Goal: Task Accomplishment & Management: Complete application form

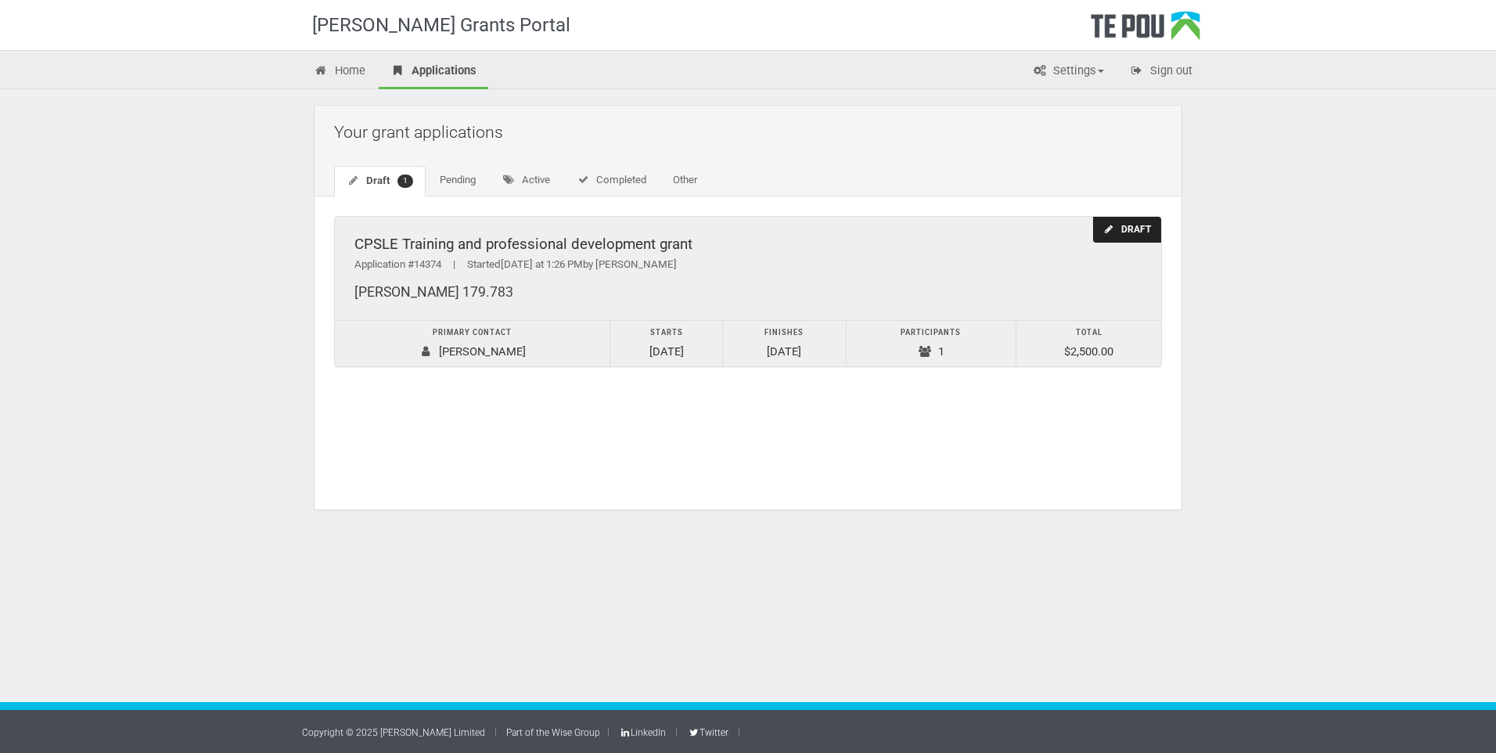
click at [1119, 234] on div "Draft" at bounding box center [1127, 230] width 68 height 26
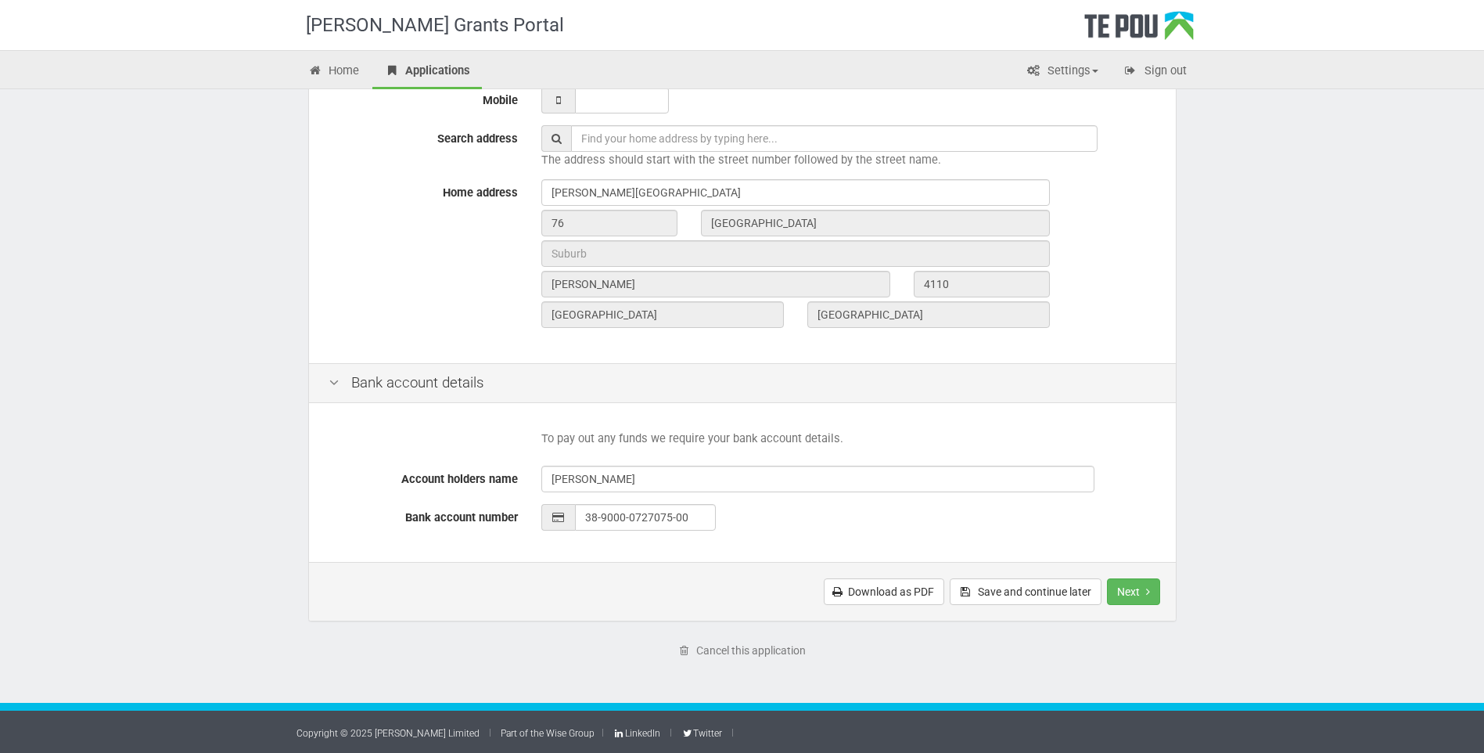
scroll to position [481, 0]
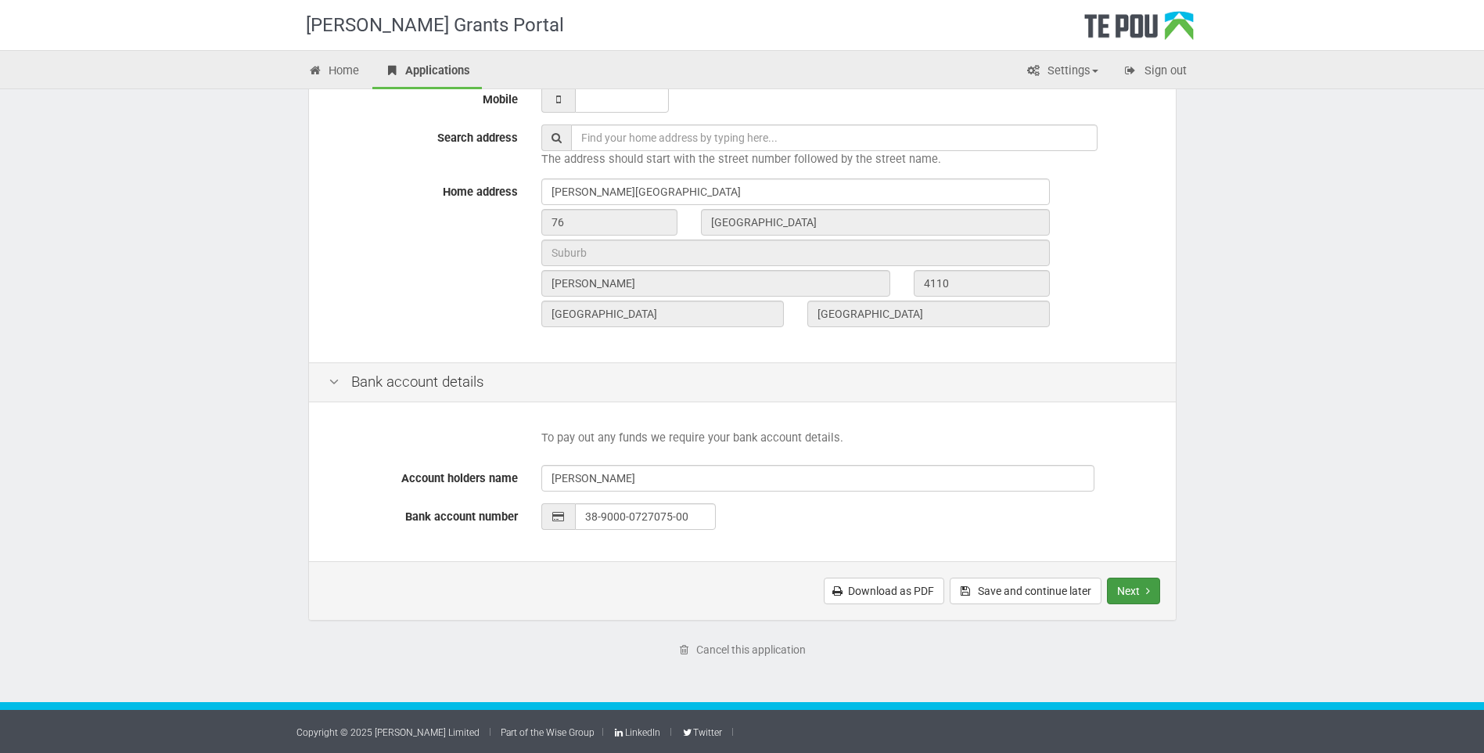
click at [1116, 588] on button "Next" at bounding box center [1133, 590] width 53 height 27
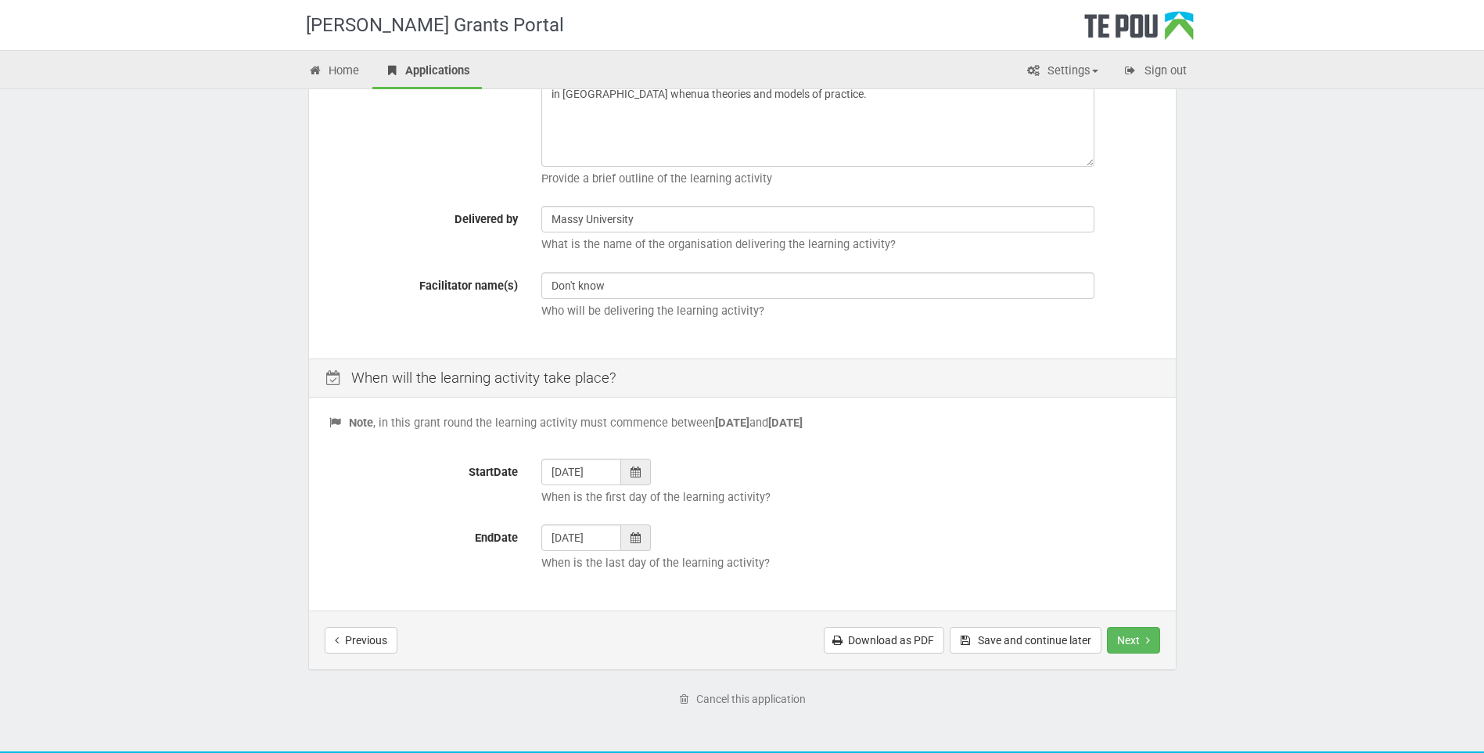
scroll to position [391, 0]
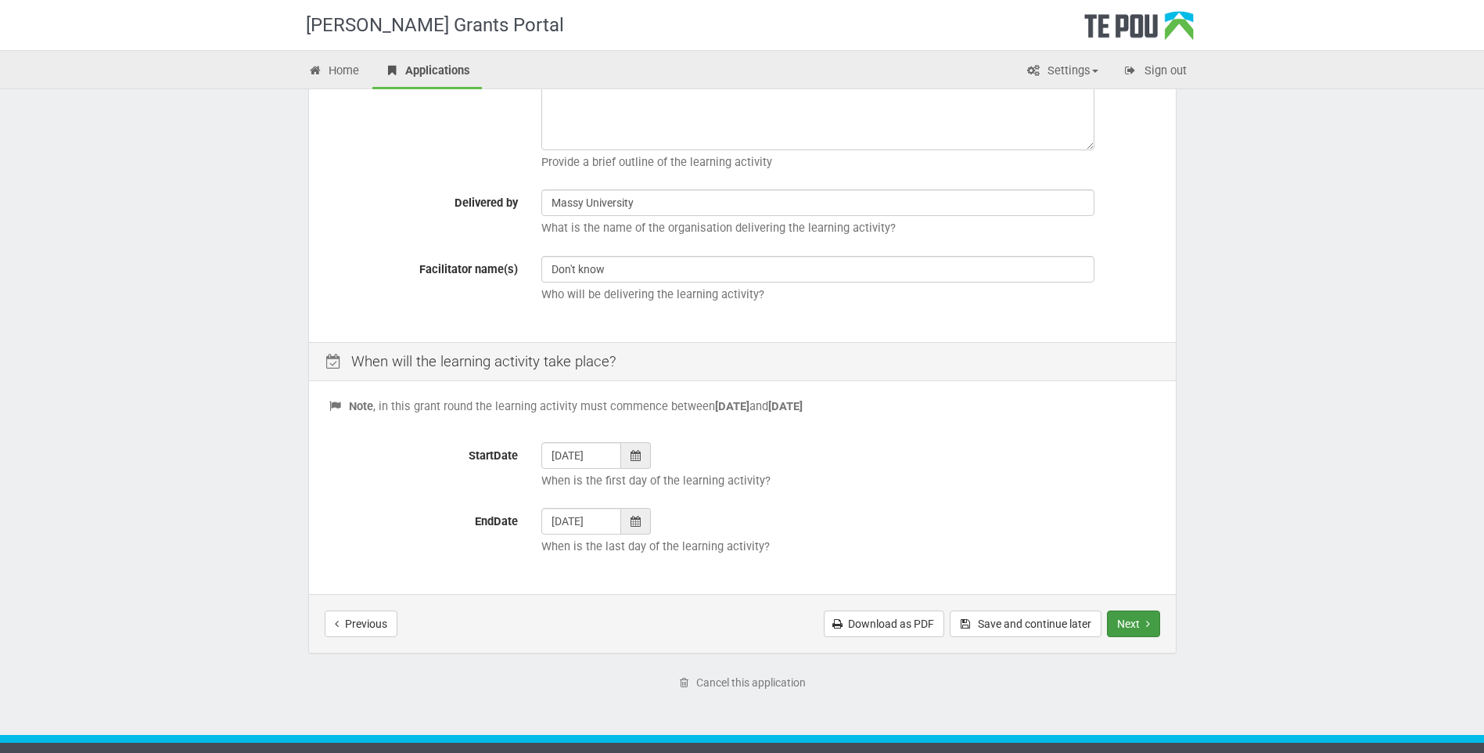
click at [1128, 625] on button "Next" at bounding box center [1133, 623] width 53 height 27
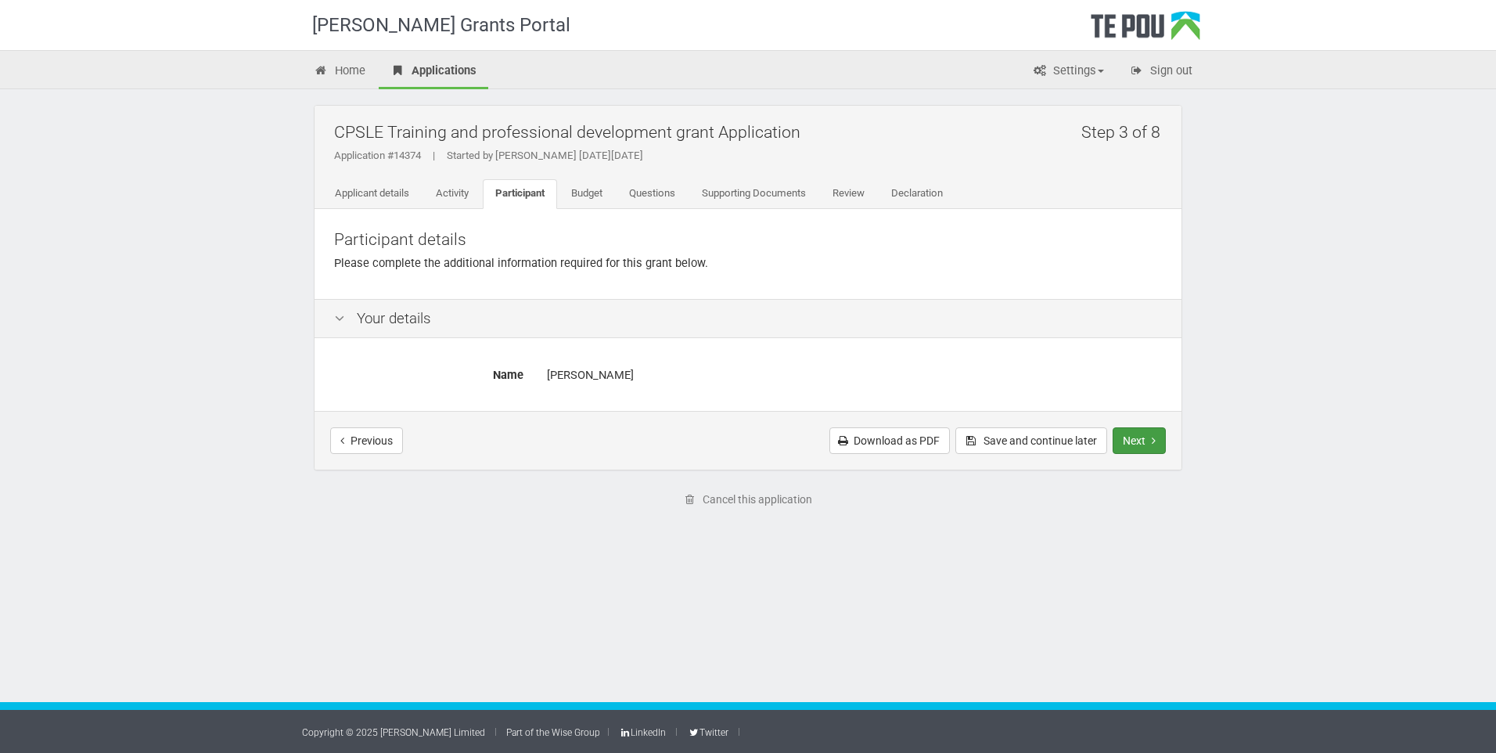
click at [1135, 438] on button "Next" at bounding box center [1138, 440] width 53 height 27
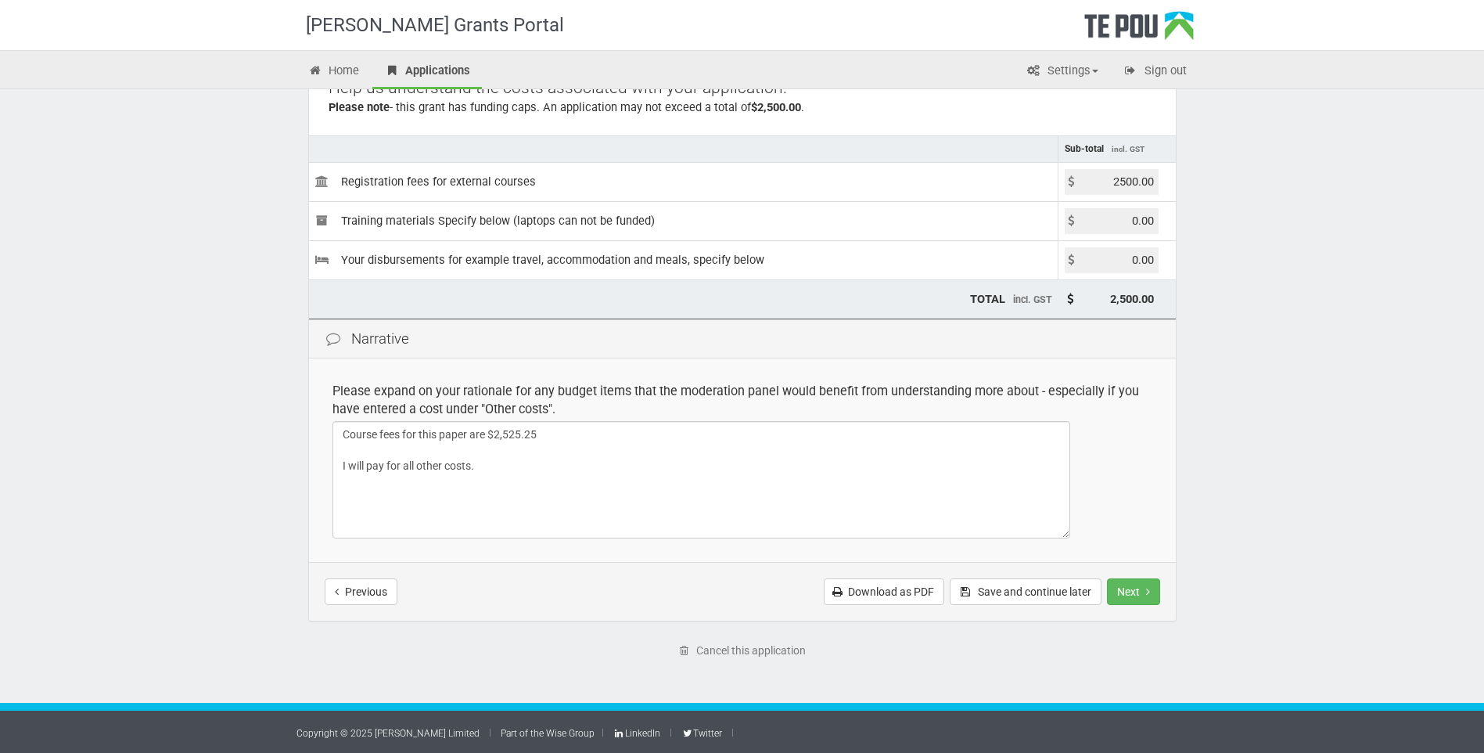
scroll to position [153, 0]
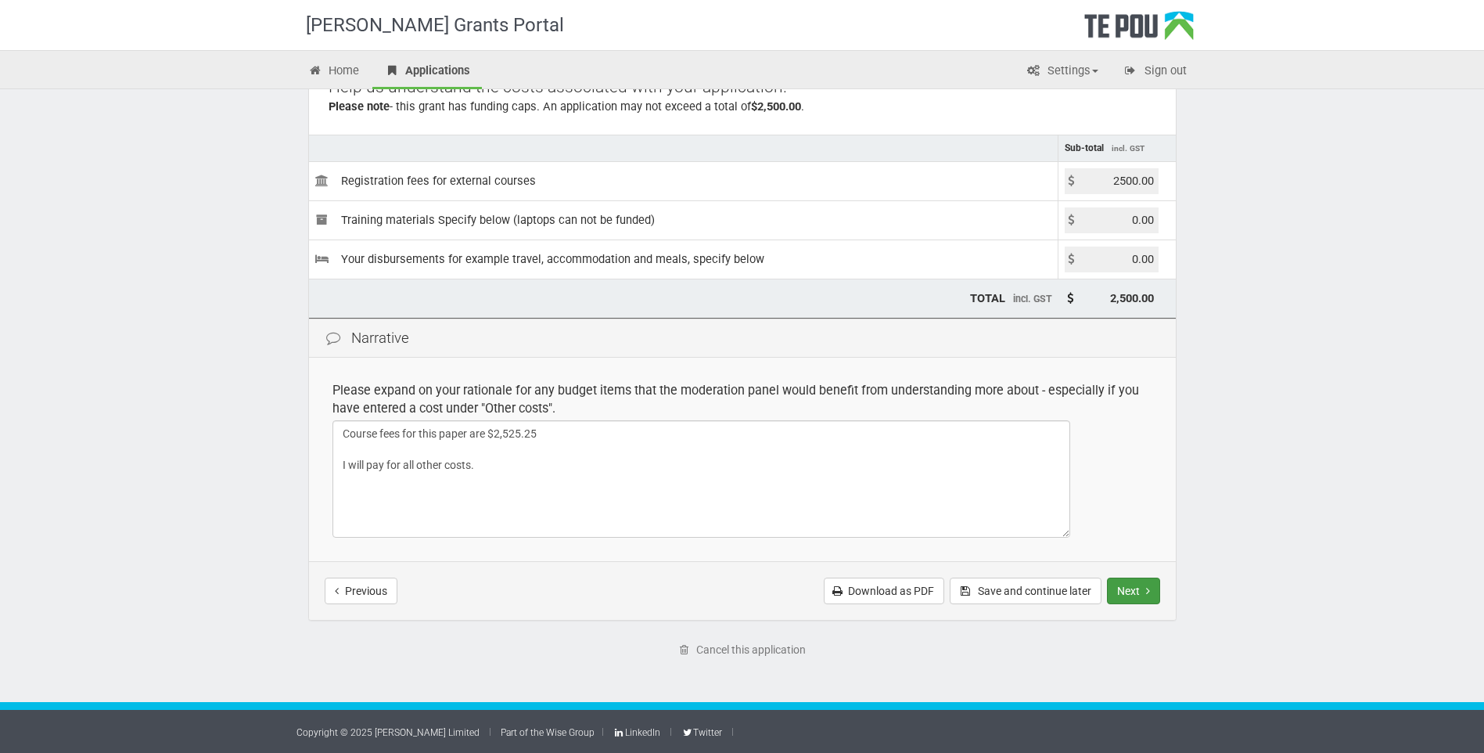
click at [1141, 588] on button "Next" at bounding box center [1133, 590] width 53 height 27
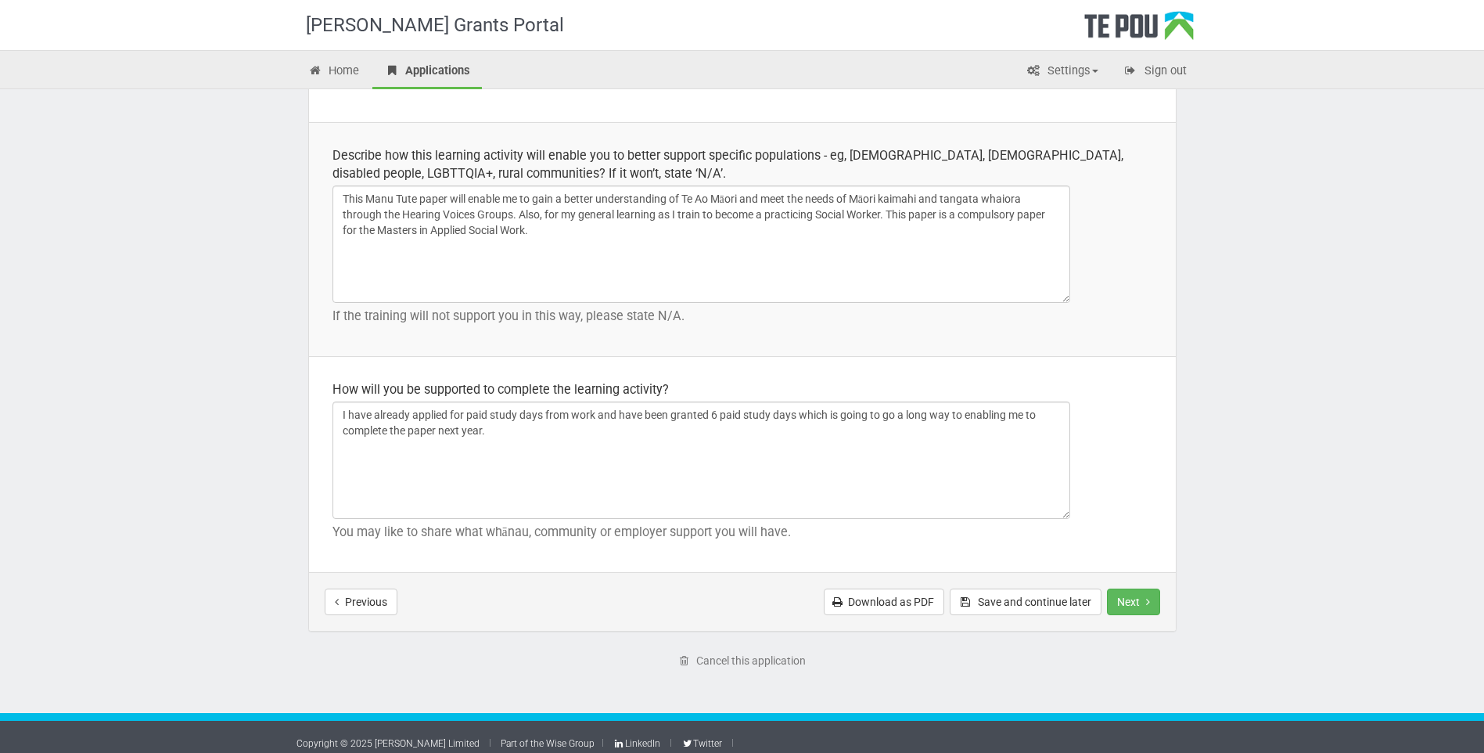
scroll to position [2159, 0]
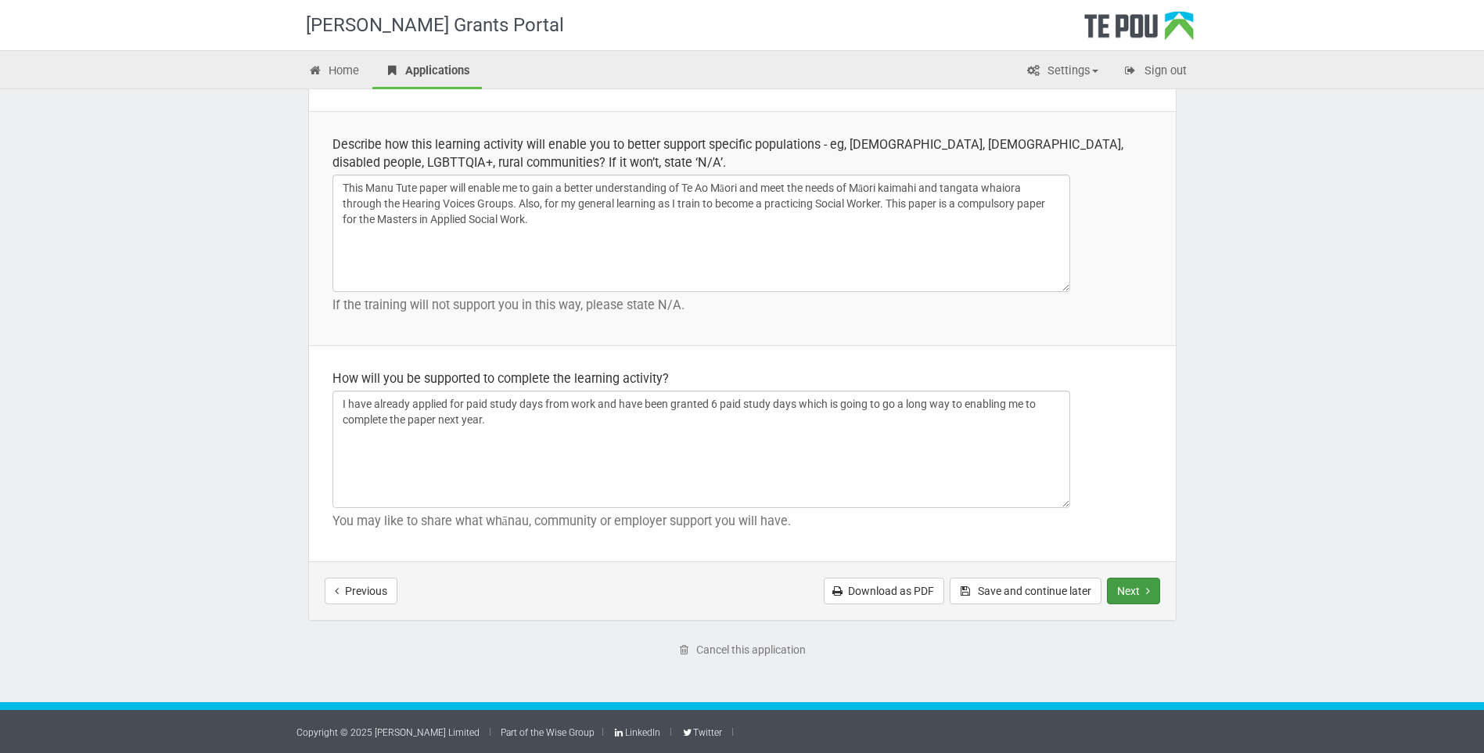
click at [1130, 584] on button "Next" at bounding box center [1133, 590] width 53 height 27
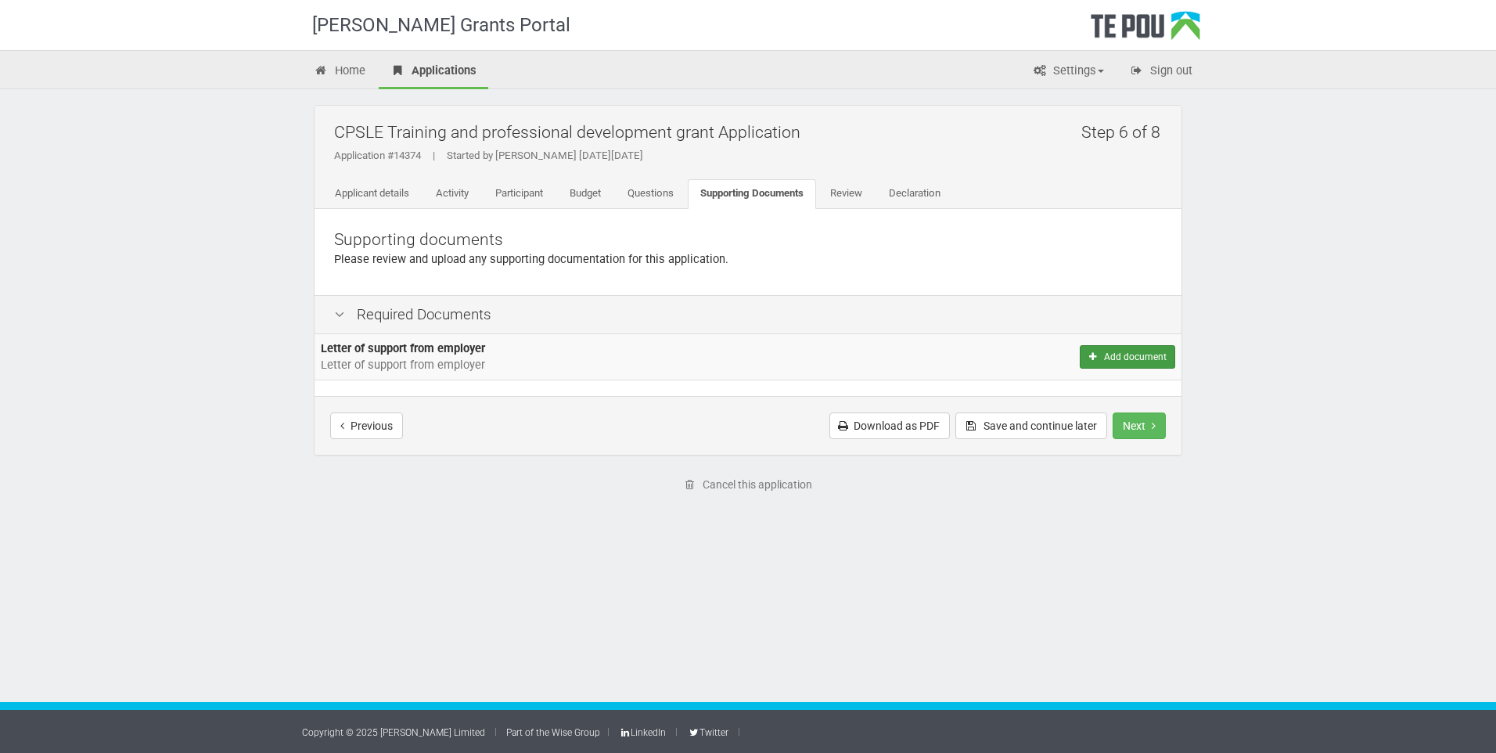
click at [1132, 357] on button "Add document" at bounding box center [1127, 356] width 95 height 23
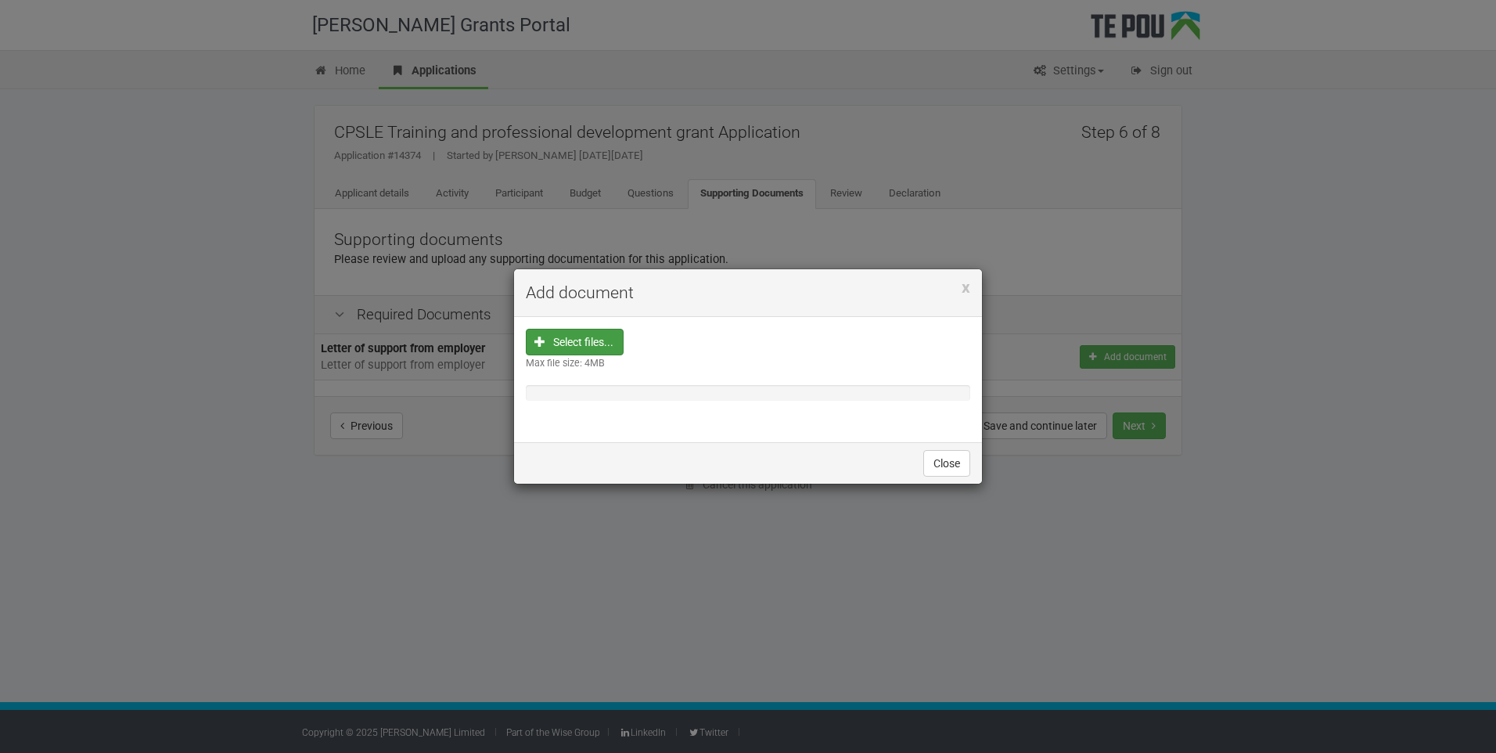
click at [589, 340] on input "file" at bounding box center [579, 441] width 87 height 224
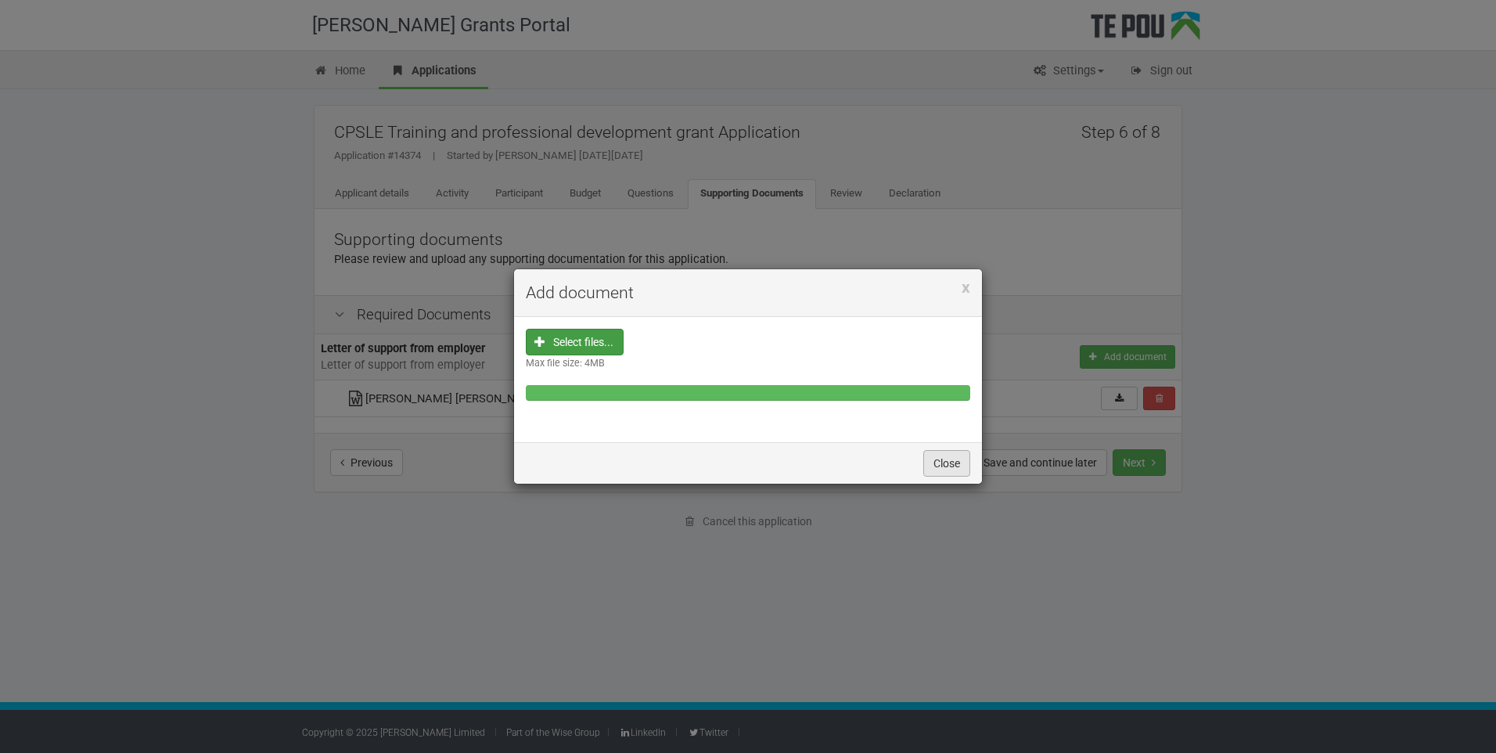
click at [945, 467] on button "Close" at bounding box center [946, 463] width 47 height 27
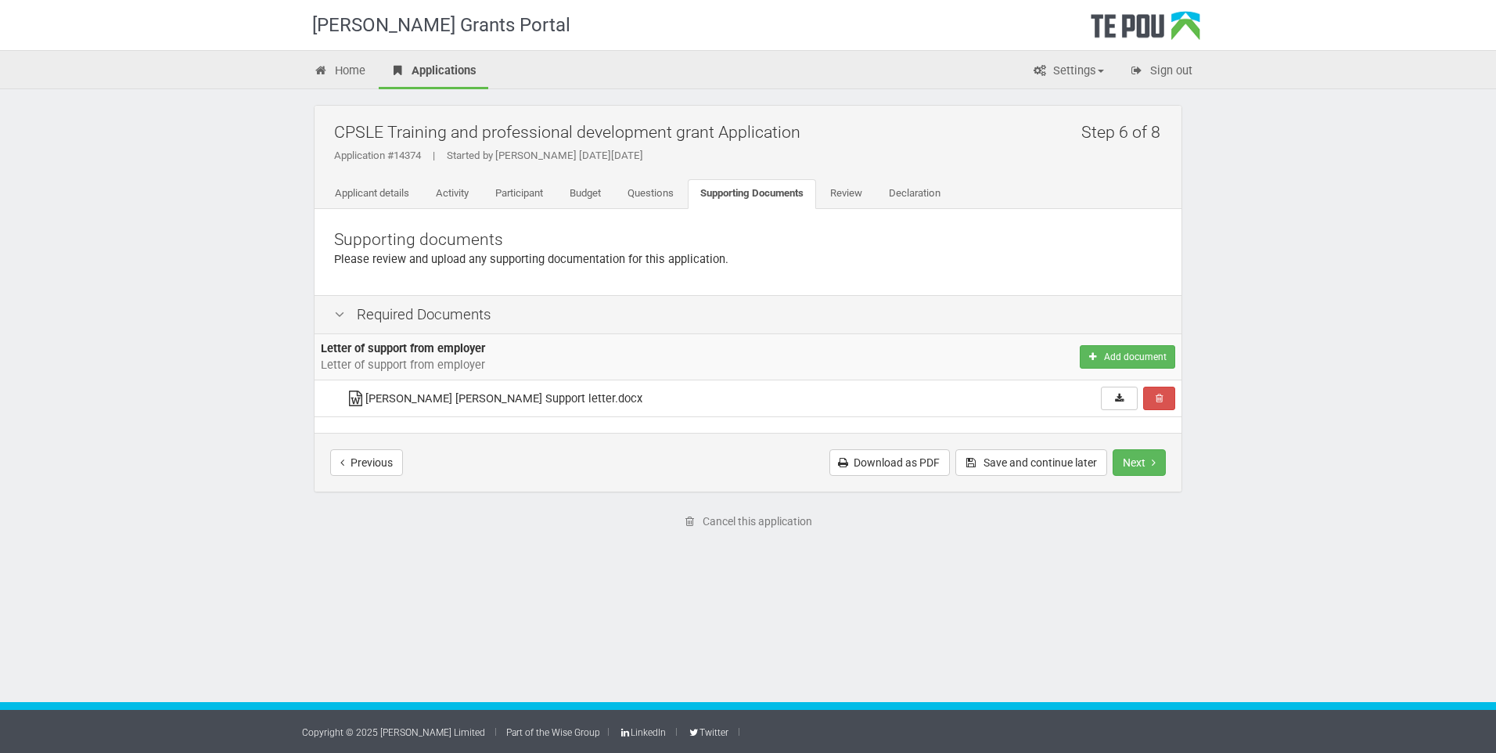
click at [358, 397] on icon at bounding box center [356, 399] width 20 height 12
click at [585, 409] on td "Claire Moore Te Pou Support letter.docx" at bounding box center [651, 398] width 623 height 37
click at [1116, 399] on icon at bounding box center [1119, 397] width 12 height 9
click at [1164, 393] on button "Remove" at bounding box center [1159, 397] width 32 height 23
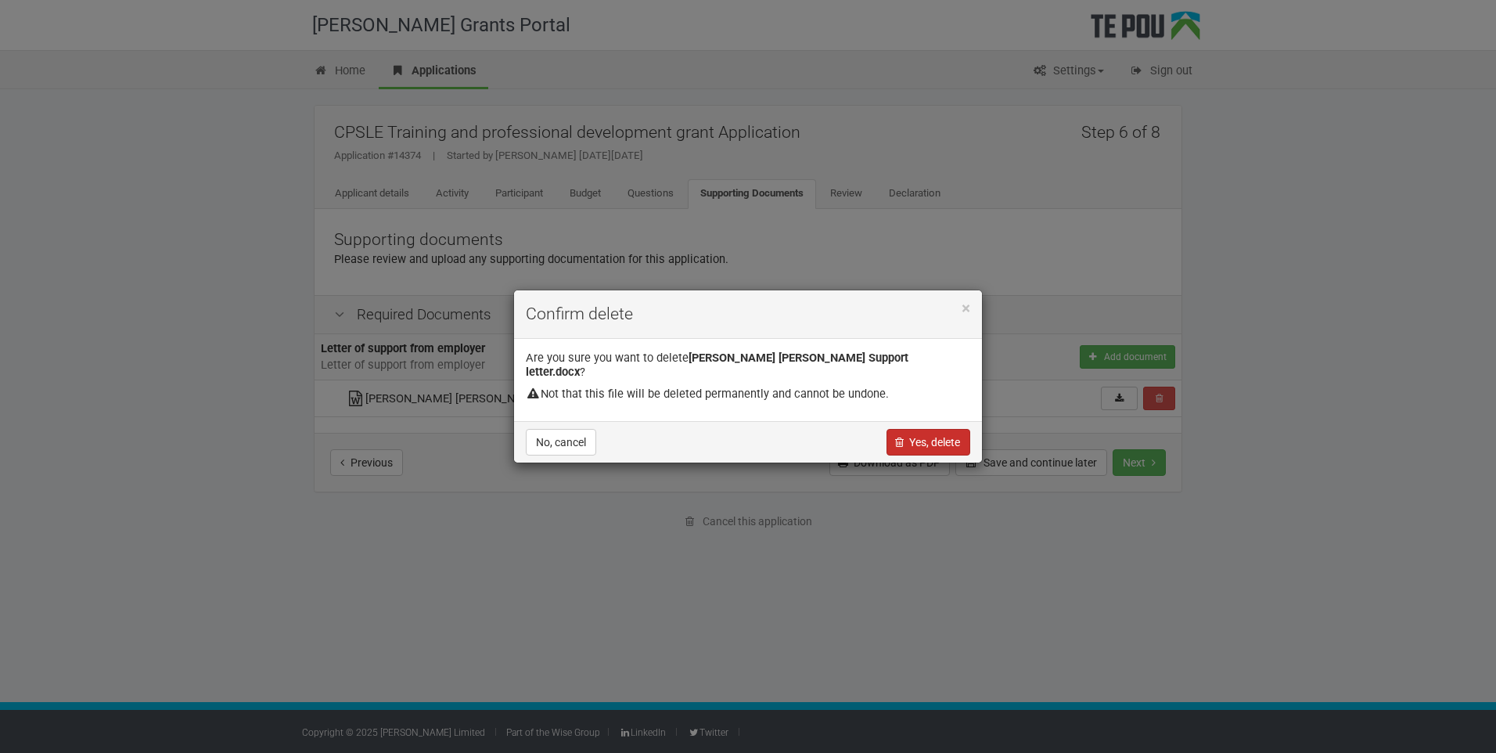
click at [932, 435] on button "Yes, delete" at bounding box center [928, 442] width 84 height 27
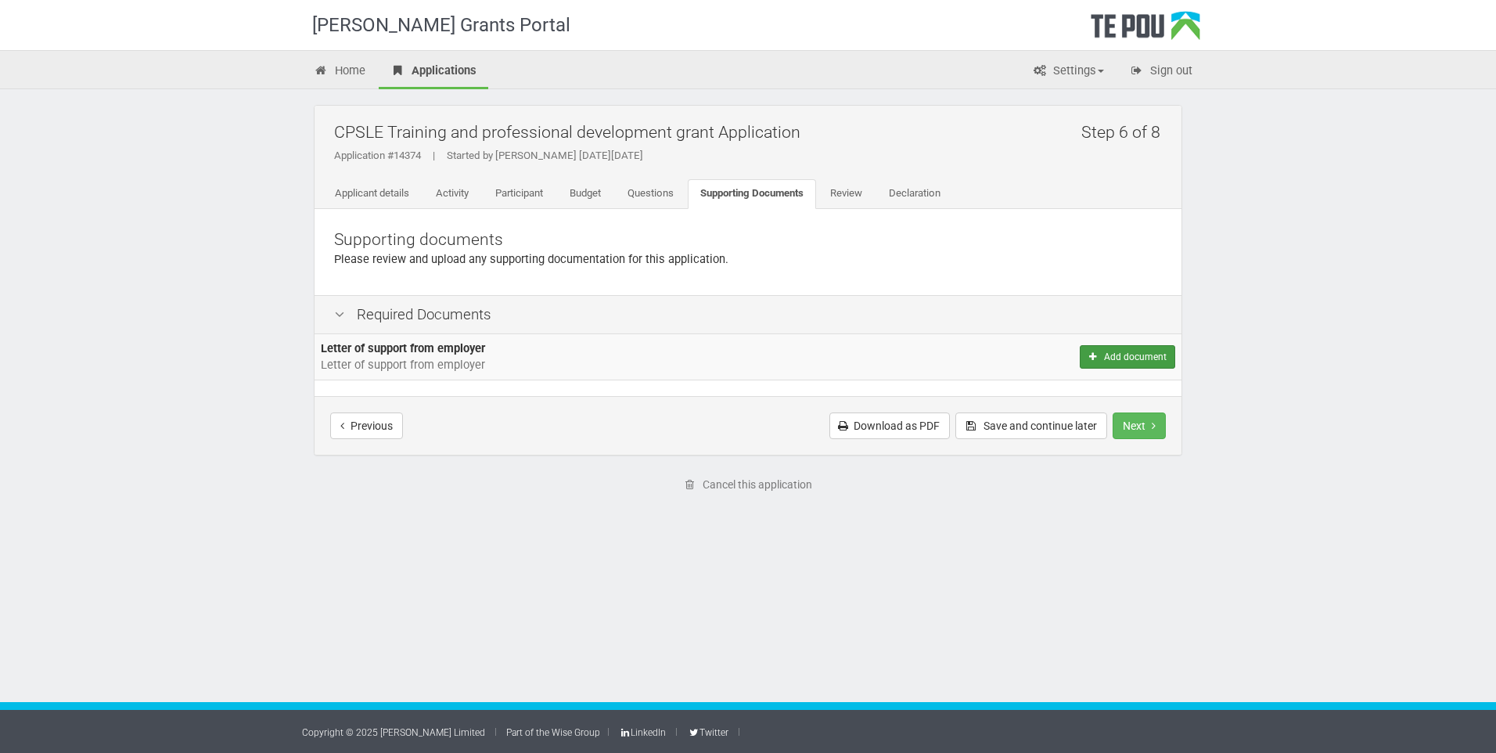
click at [1108, 354] on button "Add document" at bounding box center [1127, 356] width 95 height 23
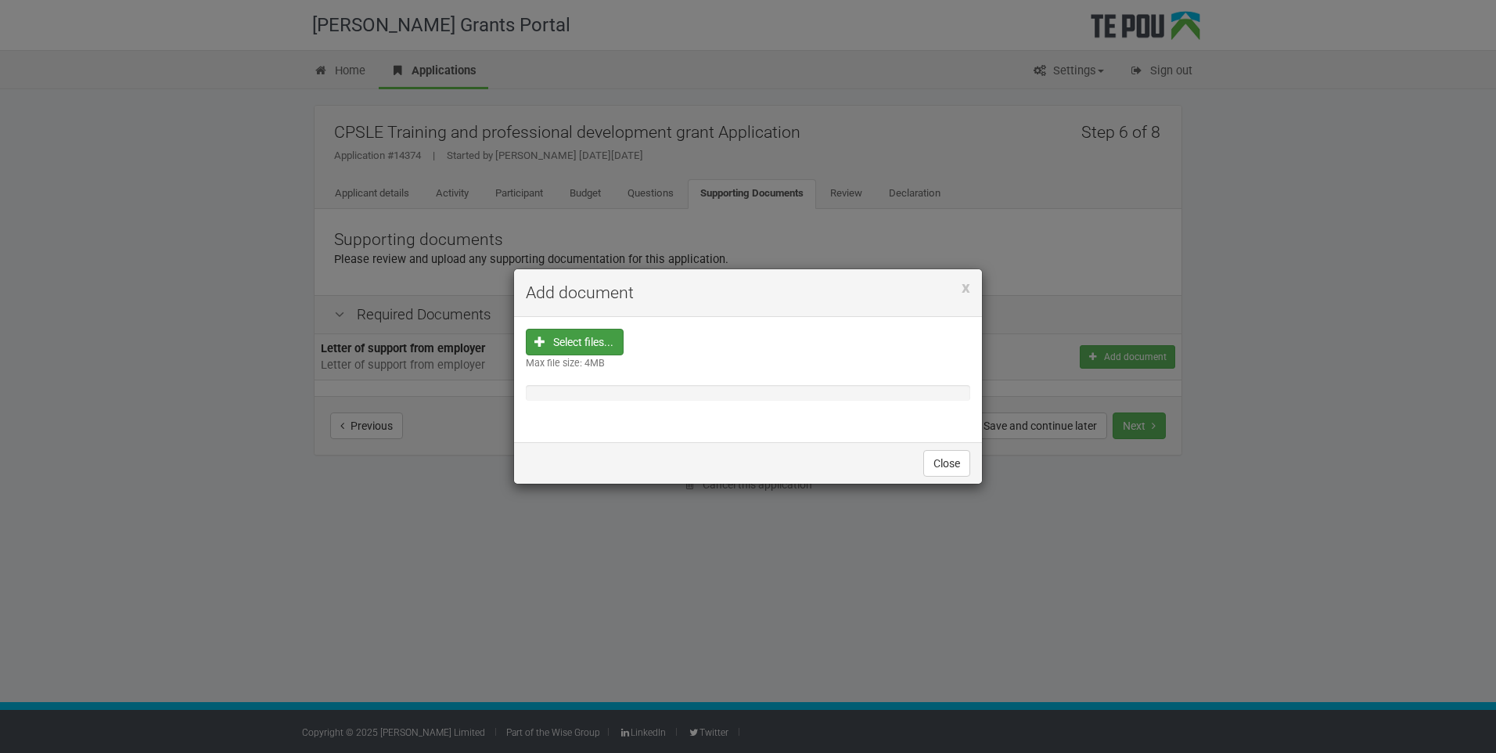
click at [582, 342] on input "file" at bounding box center [579, 441] width 87 height 224
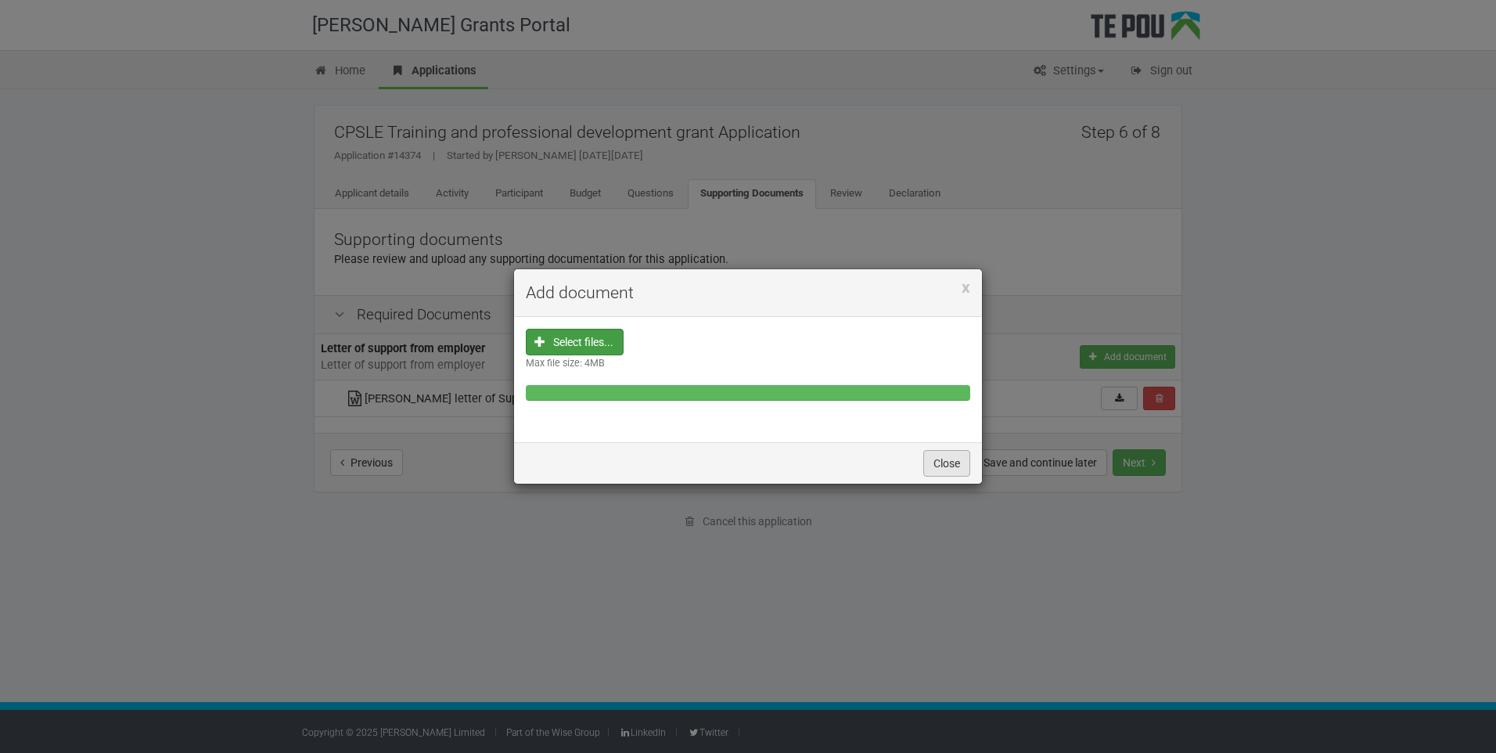
click at [941, 463] on button "Close" at bounding box center [946, 463] width 47 height 27
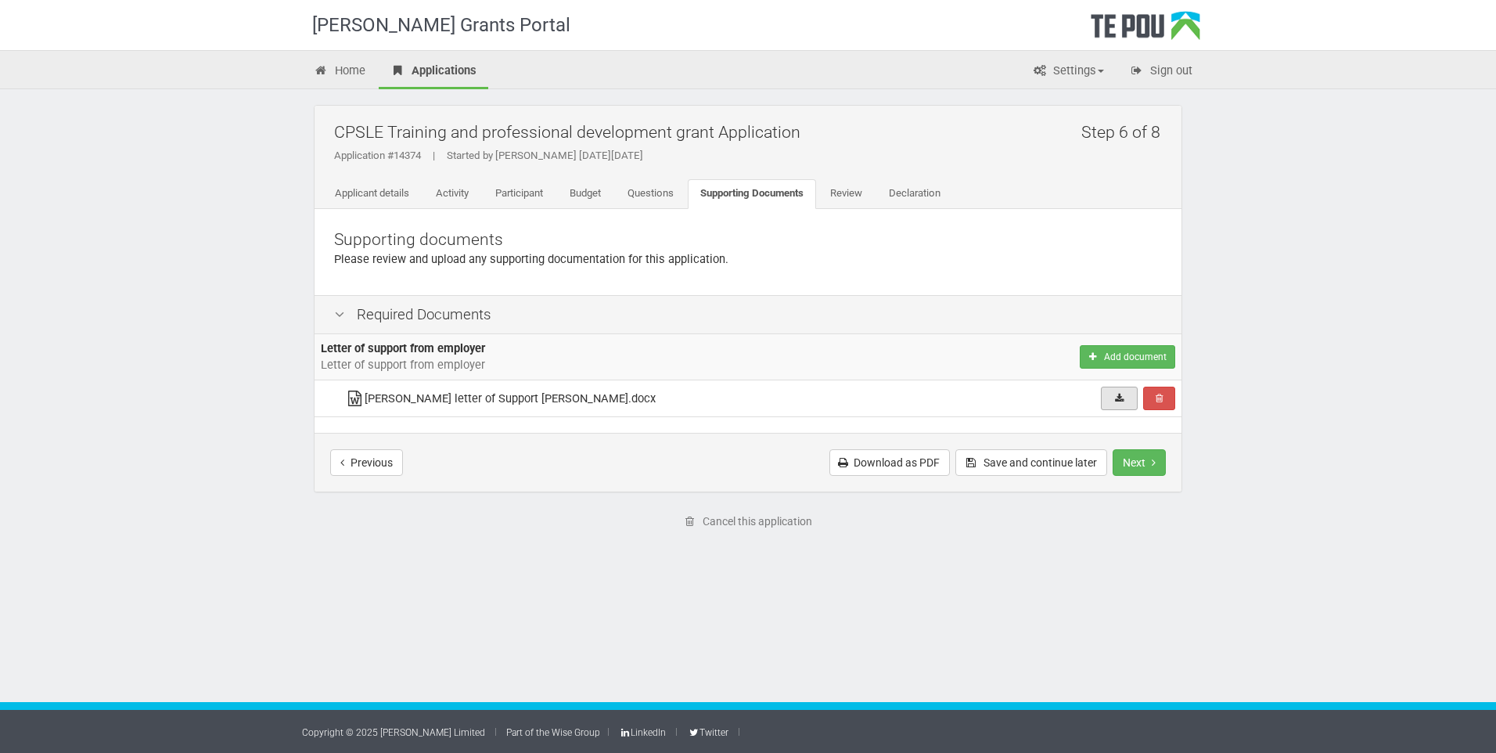
click at [1116, 398] on icon at bounding box center [1119, 397] width 12 height 9
click at [1163, 401] on button "Remove" at bounding box center [1159, 397] width 32 height 23
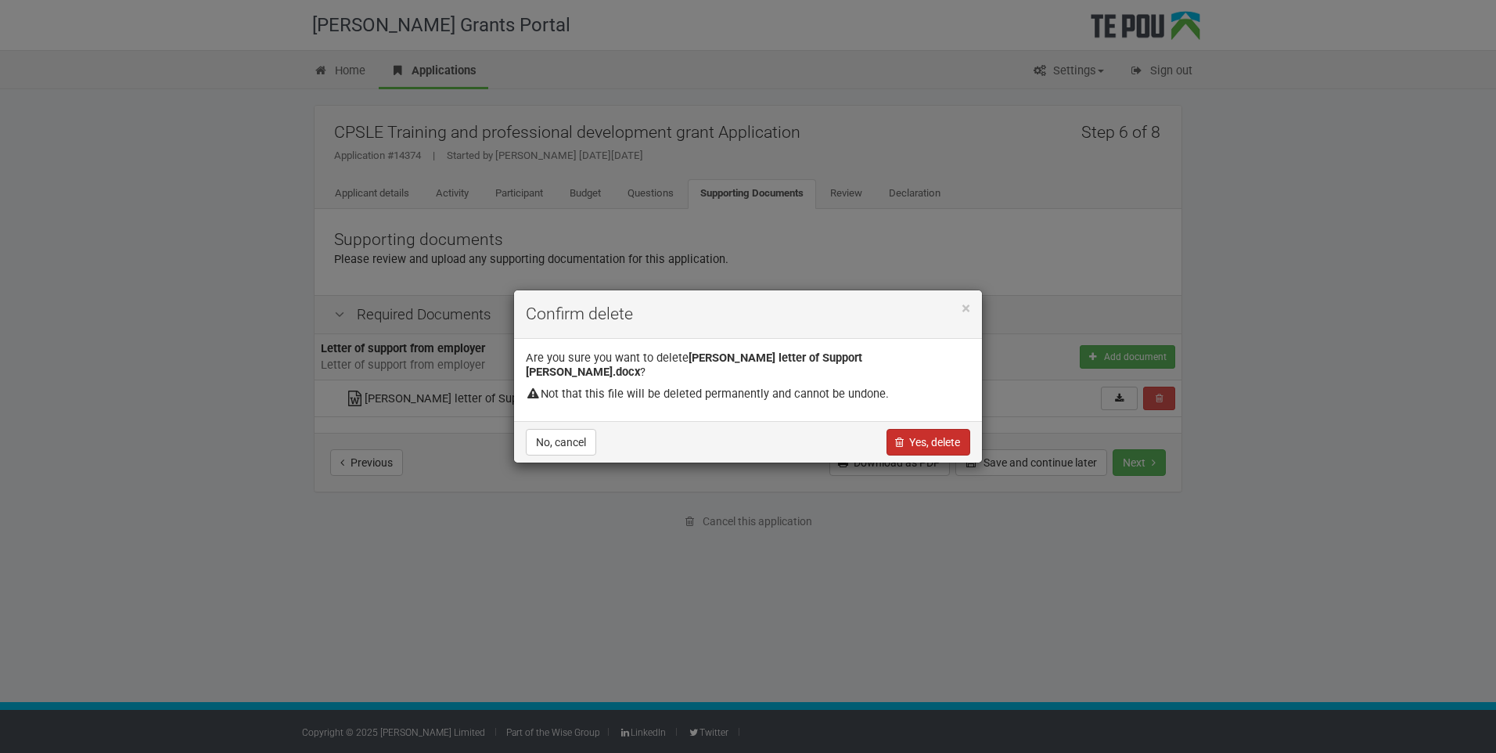
click at [921, 429] on button "Yes, delete" at bounding box center [928, 442] width 84 height 27
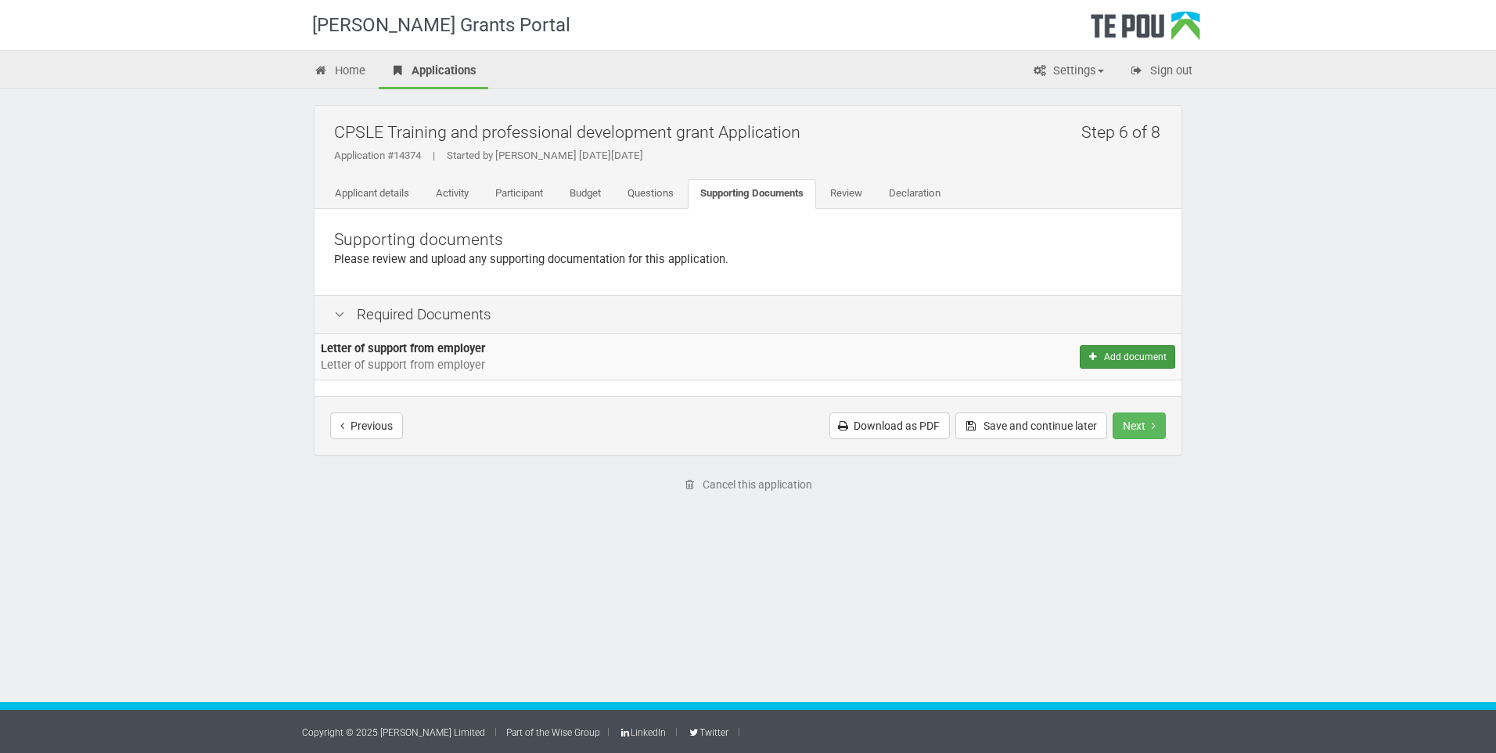
click at [1123, 356] on button "Add document" at bounding box center [1127, 356] width 95 height 23
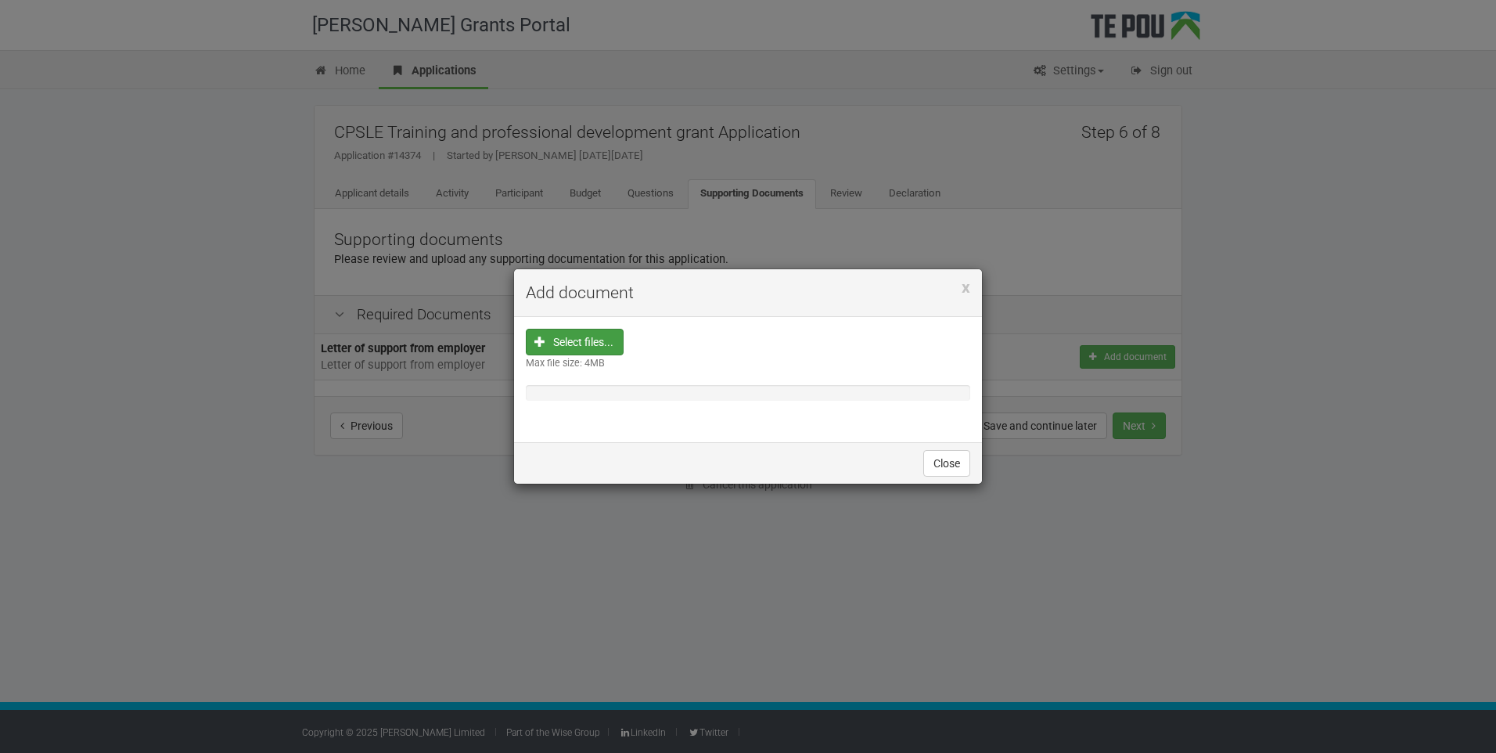
click at [602, 344] on input "file" at bounding box center [579, 441] width 87 height 224
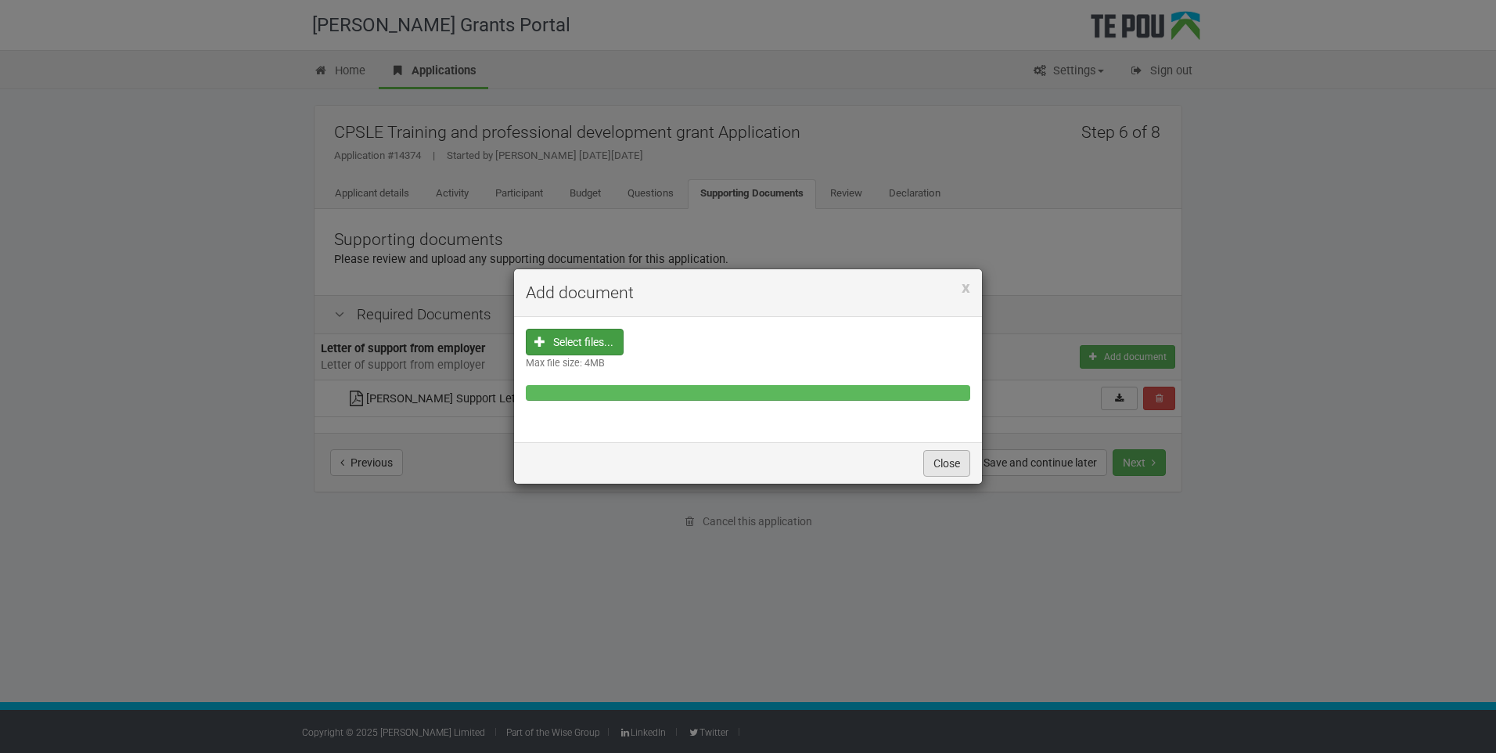
click at [953, 469] on button "Close" at bounding box center [946, 463] width 47 height 27
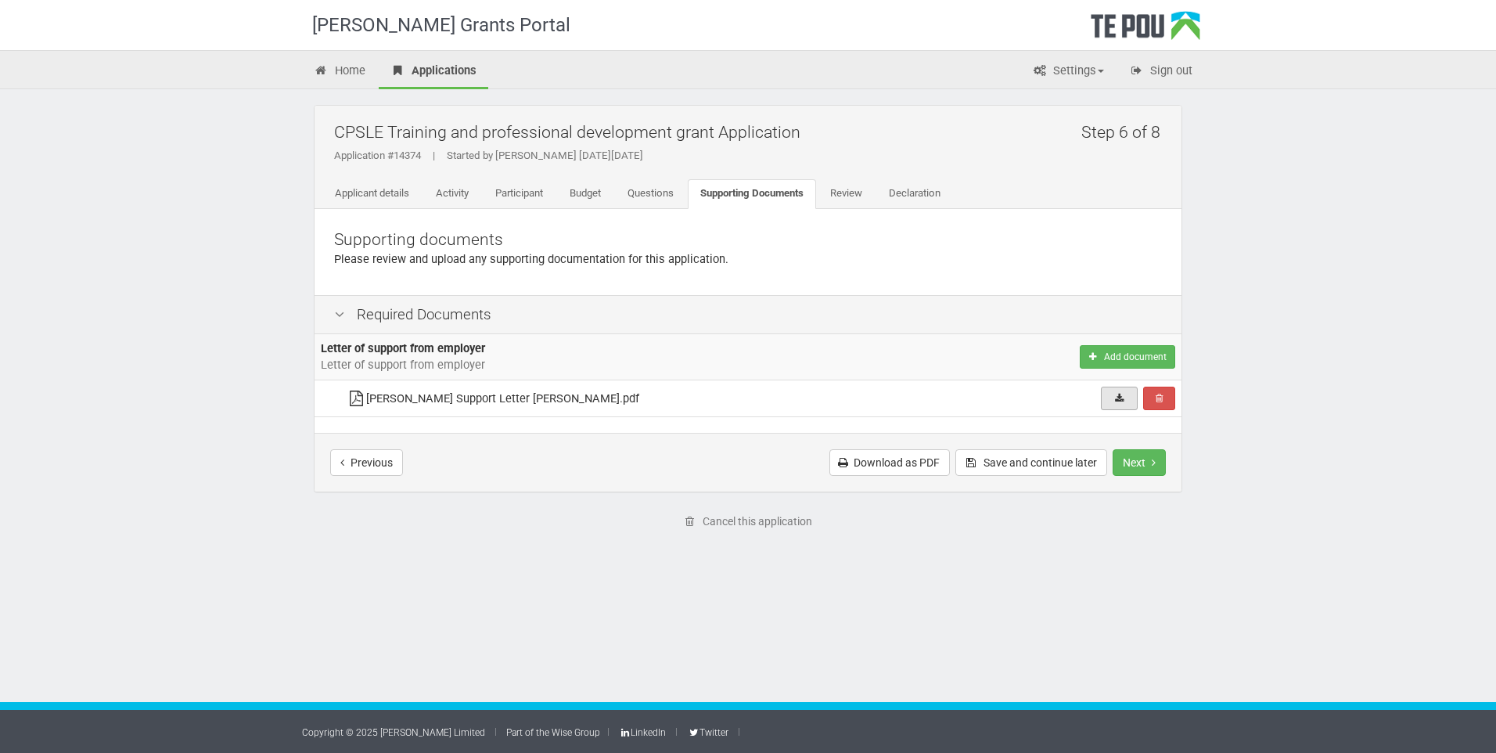
drag, startPoint x: 1123, startPoint y: 397, endPoint x: 1117, endPoint y: 404, distance: 9.5
click at [1123, 397] on icon at bounding box center [1119, 397] width 12 height 9
click at [1127, 458] on button "Next" at bounding box center [1138, 462] width 53 height 27
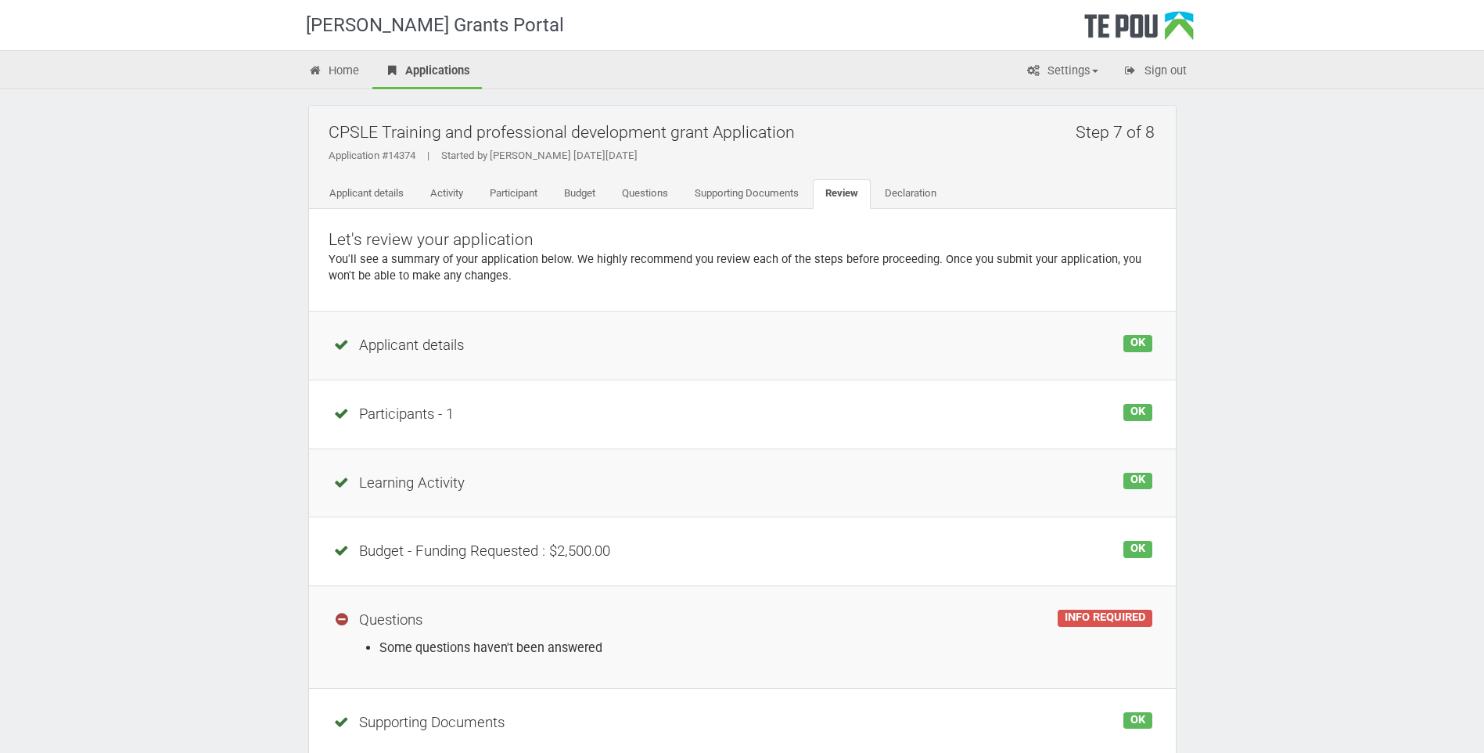
click at [1090, 620] on div "INFO REQUIRED" at bounding box center [1105, 617] width 94 height 17
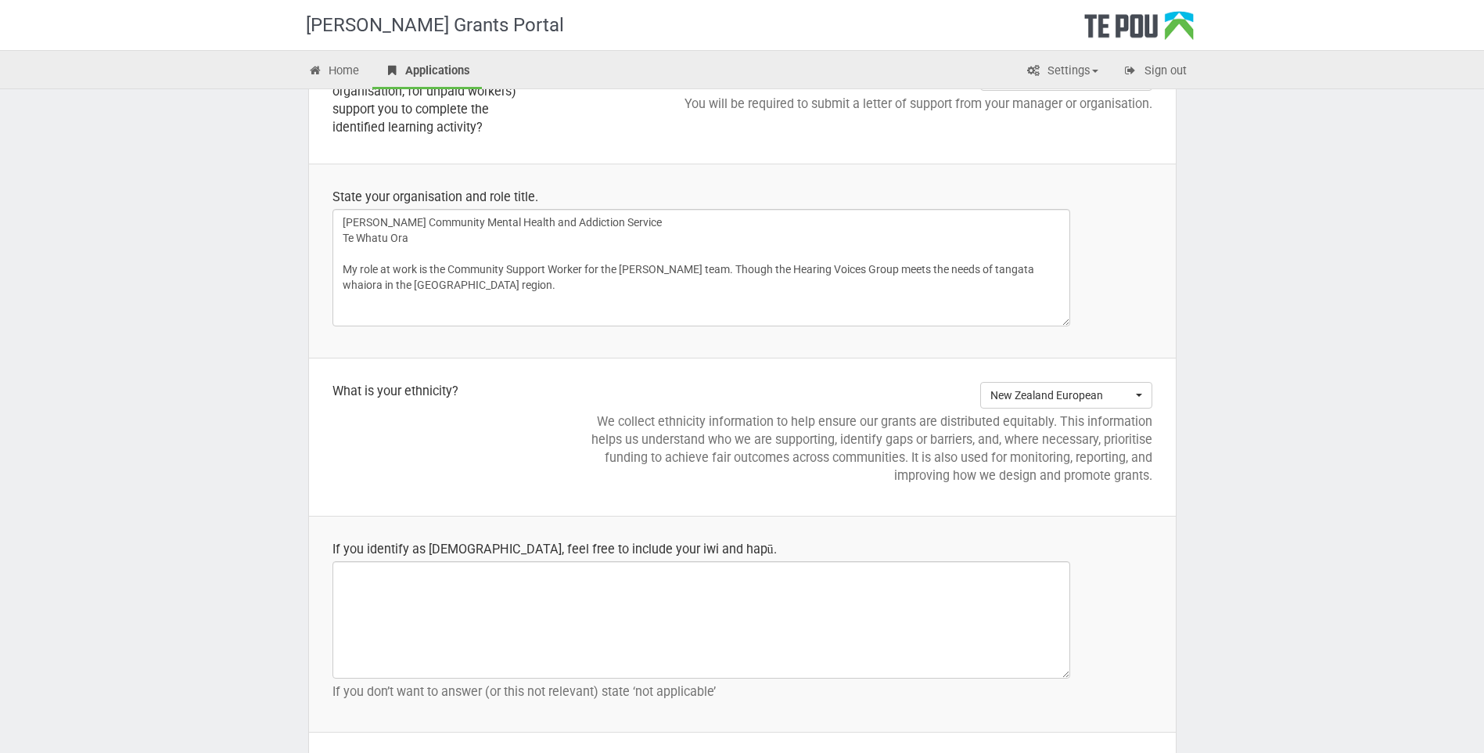
scroll to position [1408, 0]
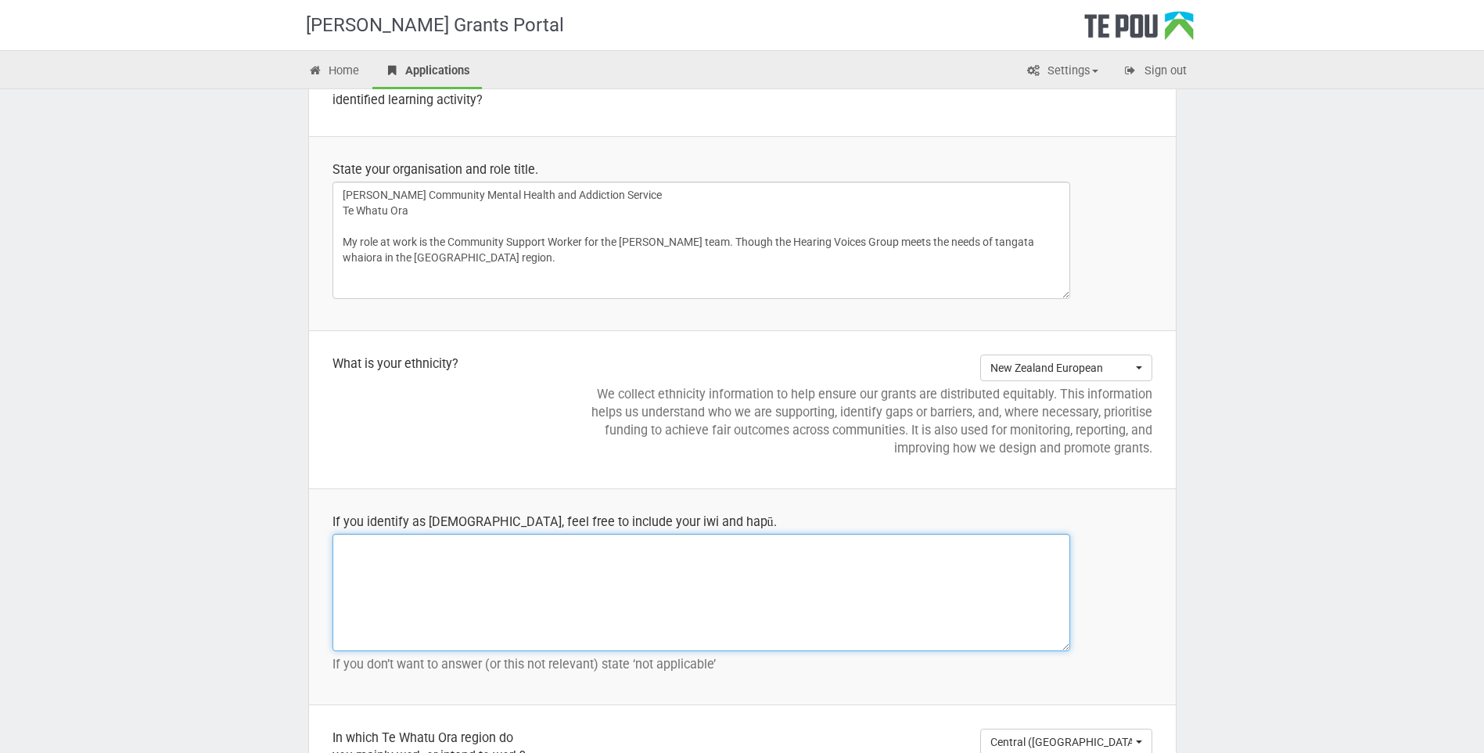
click at [397, 548] on textarea at bounding box center [701, 592] width 738 height 117
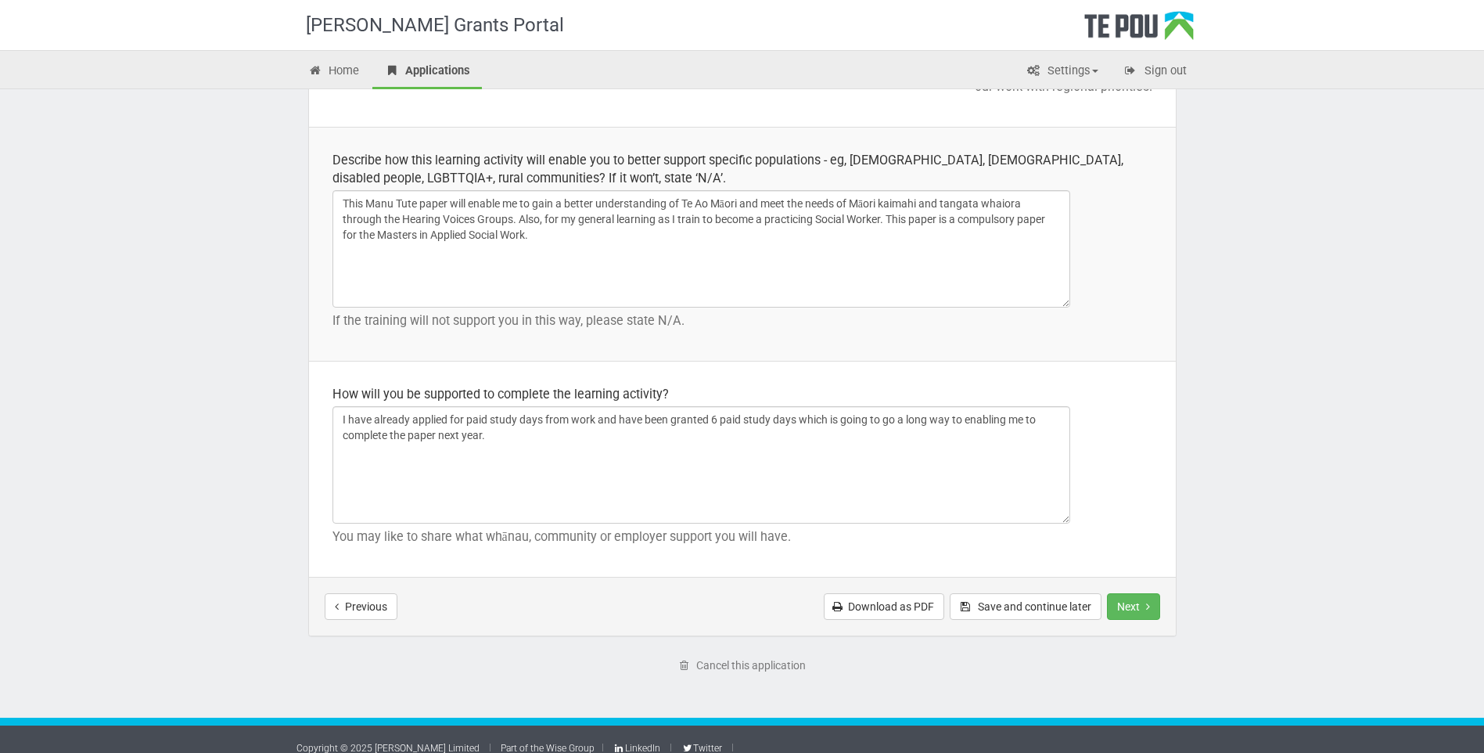
scroll to position [2159, 0]
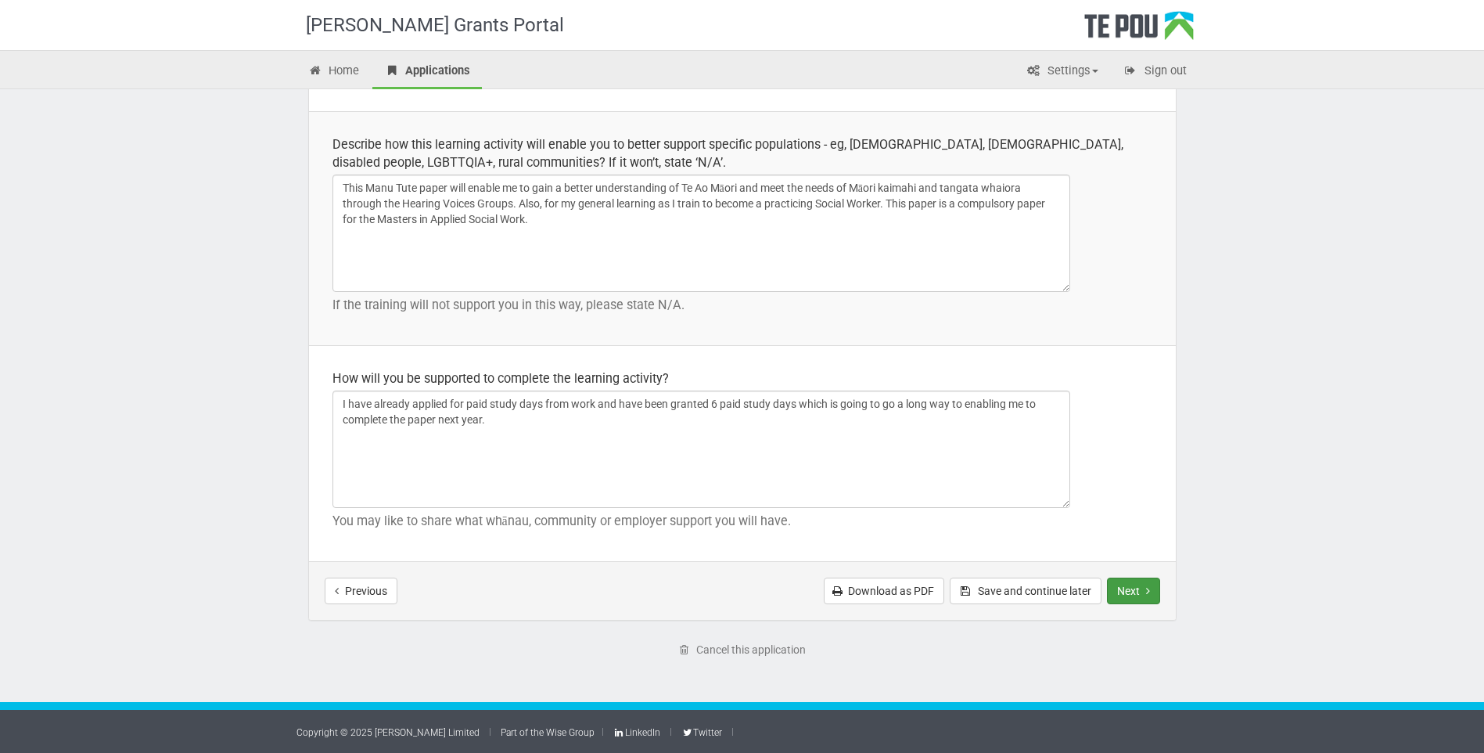
type textarea "Not Applicable"
click at [1121, 593] on button "Next" at bounding box center [1133, 590] width 53 height 27
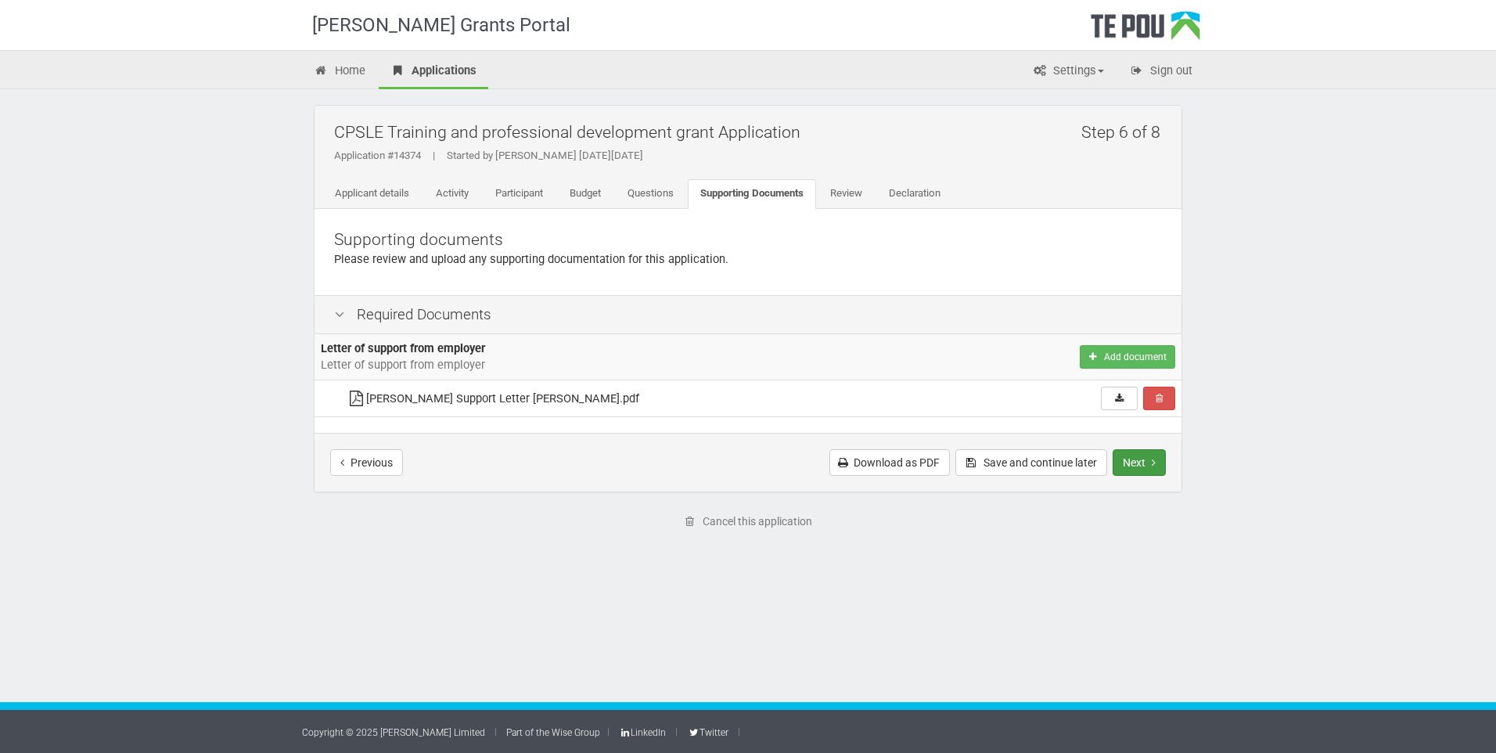
click at [1146, 458] on button "Next" at bounding box center [1138, 462] width 53 height 27
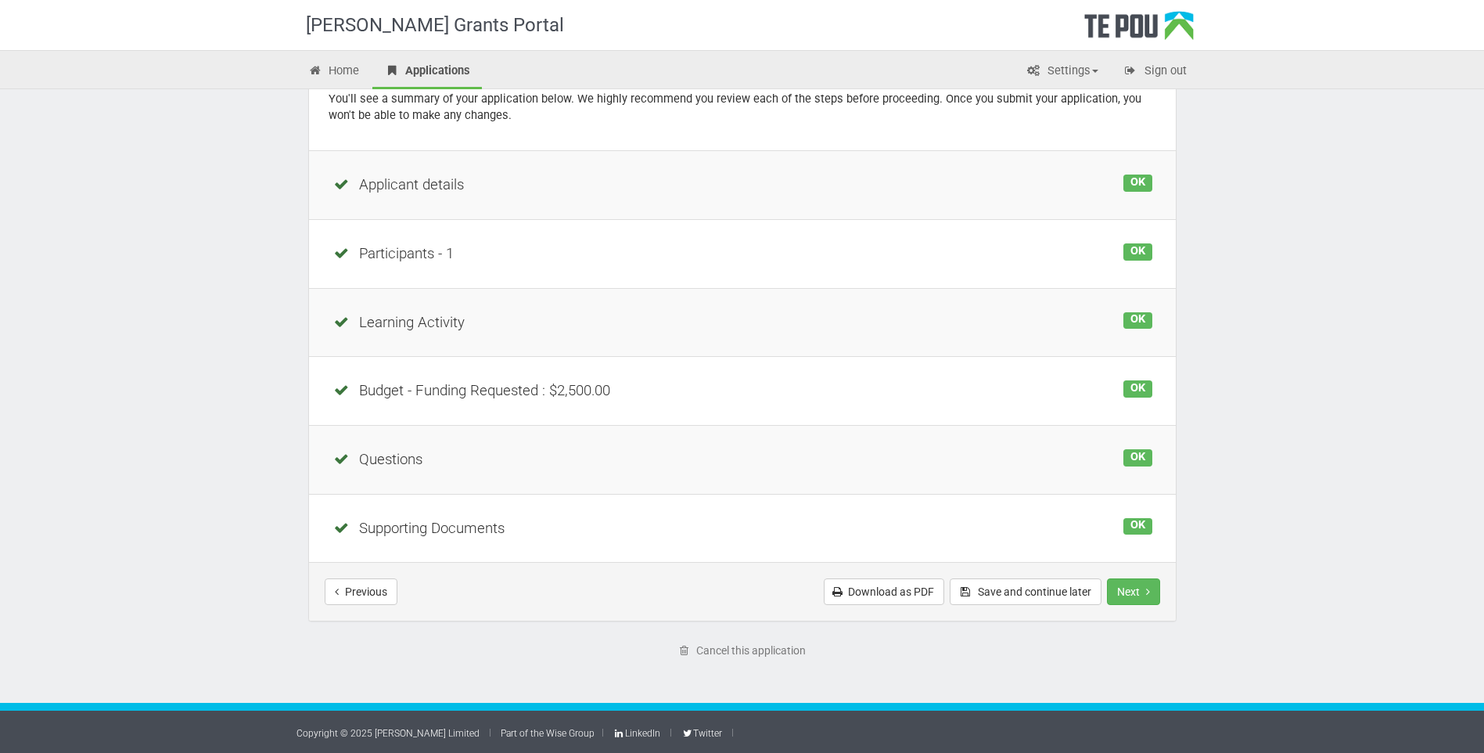
scroll to position [161, 0]
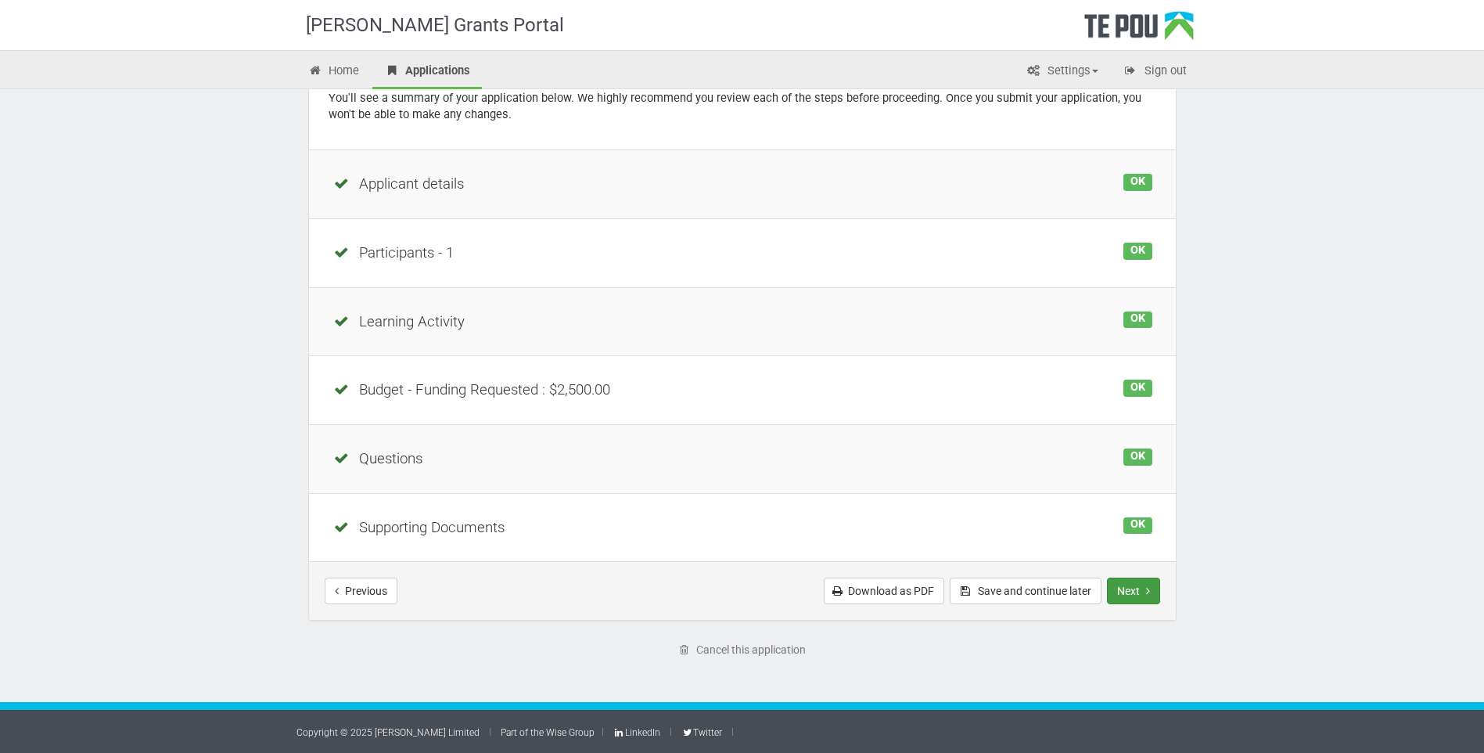
click at [1120, 589] on button "Next" at bounding box center [1133, 590] width 53 height 27
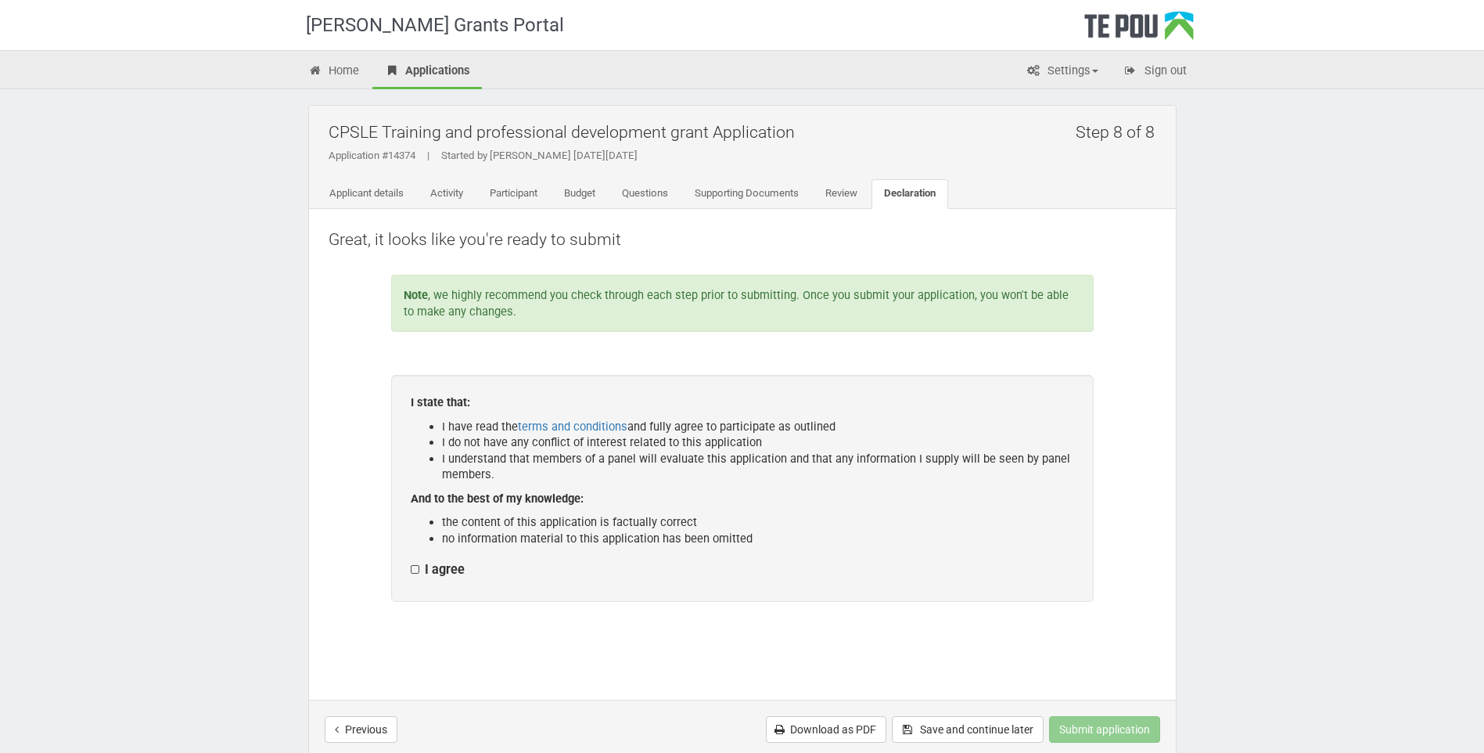
scroll to position [78, 0]
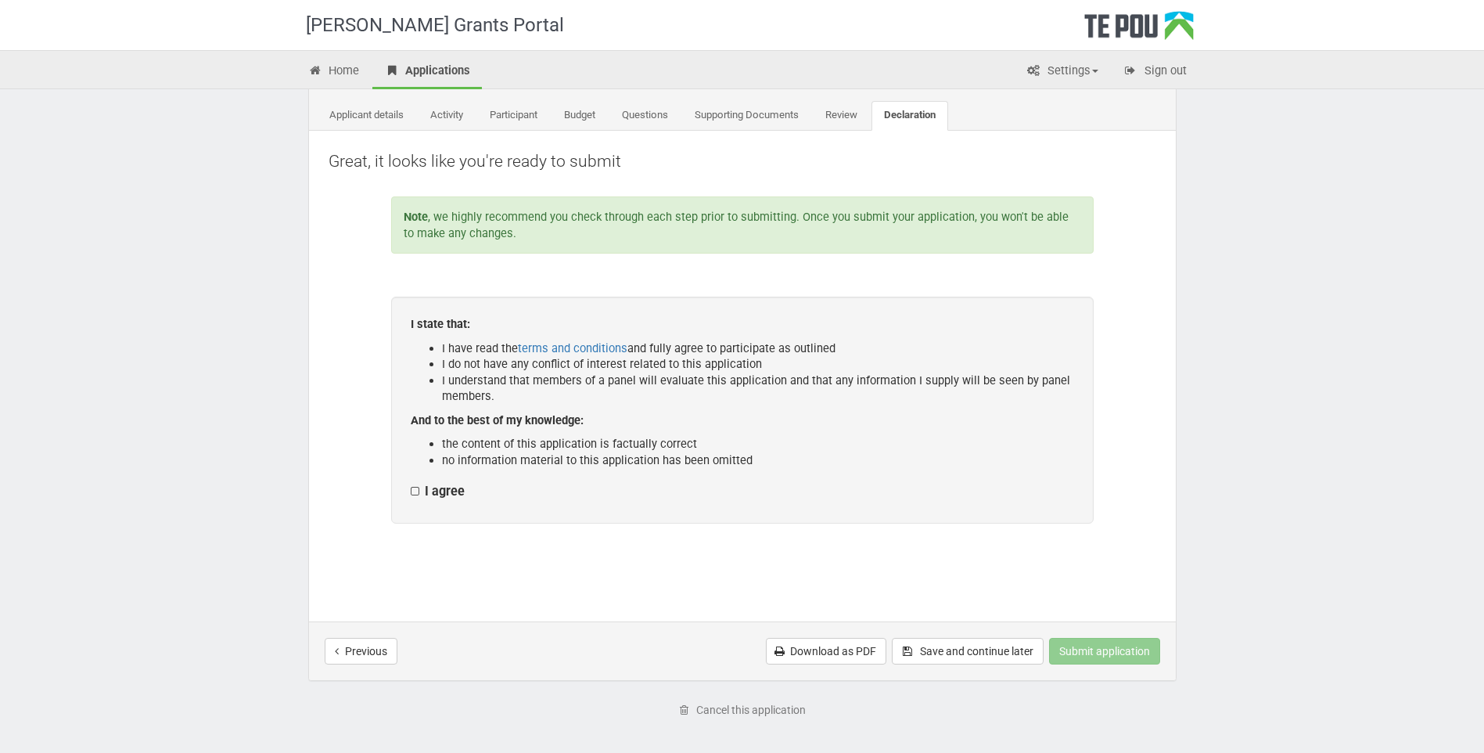
click at [413, 493] on label "I agree" at bounding box center [438, 491] width 54 height 16
click at [411, 483] on input "I agree" at bounding box center [410, 483] width 1 height 1
checkbox input "true"
click at [552, 347] on link "terms and conditions" at bounding box center [573, 348] width 110 height 14
click at [1062, 644] on button "Submit application" at bounding box center [1104, 651] width 111 height 27
